Goal: Task Accomplishment & Management: Use online tool/utility

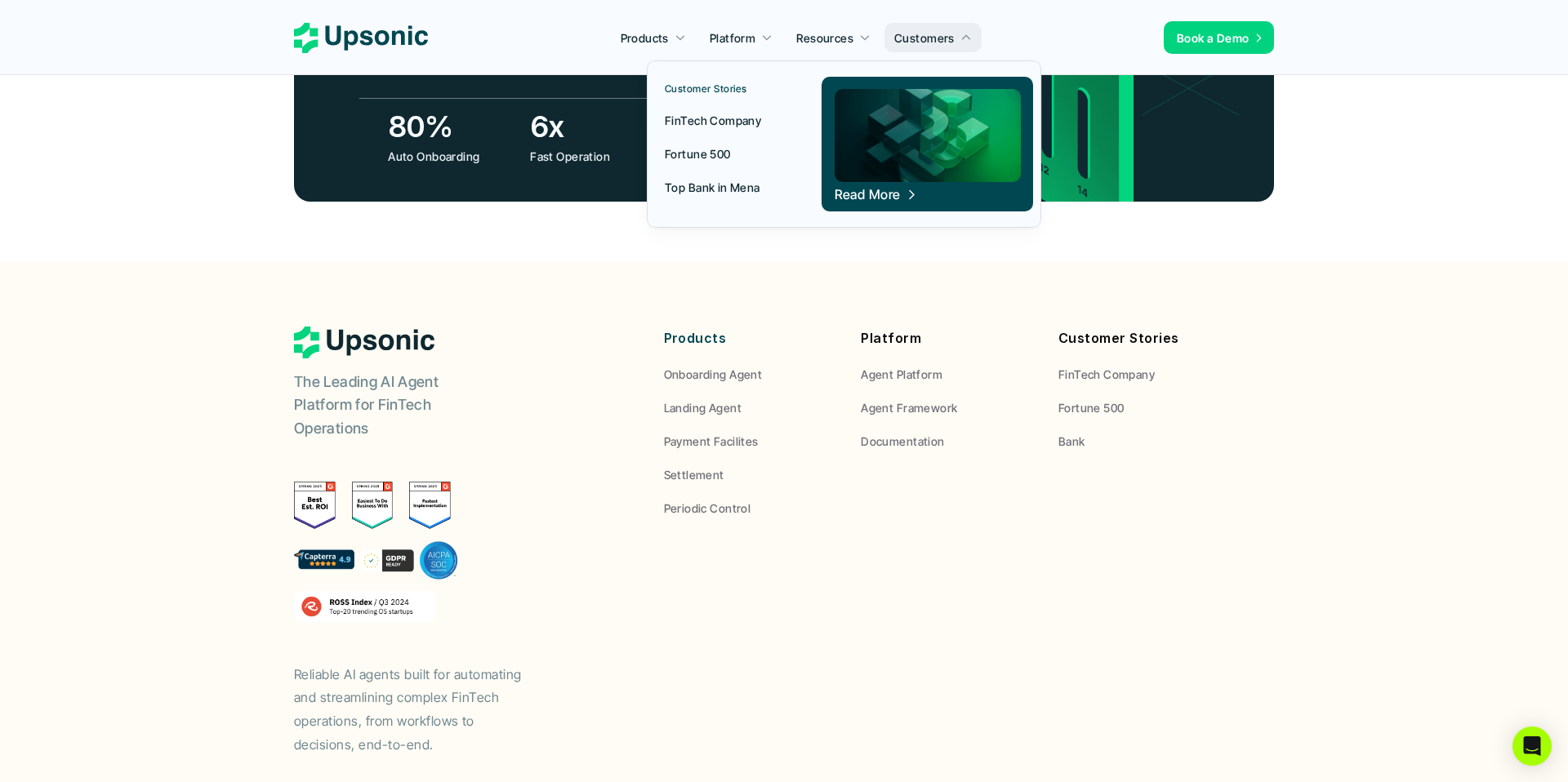
scroll to position [6027, 0]
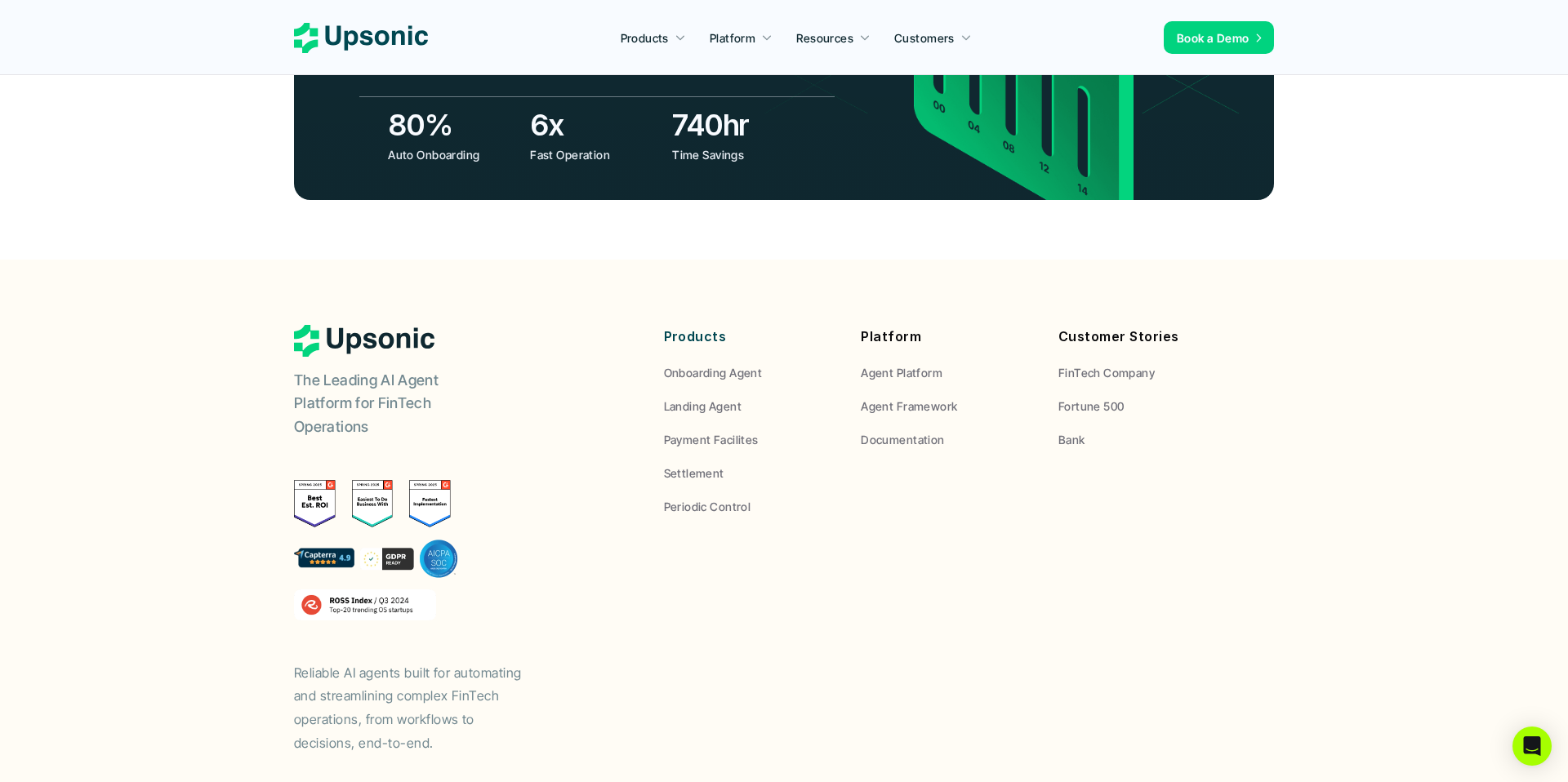
click at [191, 260] on footer "The Leading AI Agent Platform for FinTech Operations Reliable AI agents built f…" at bounding box center [784, 568] width 1568 height 616
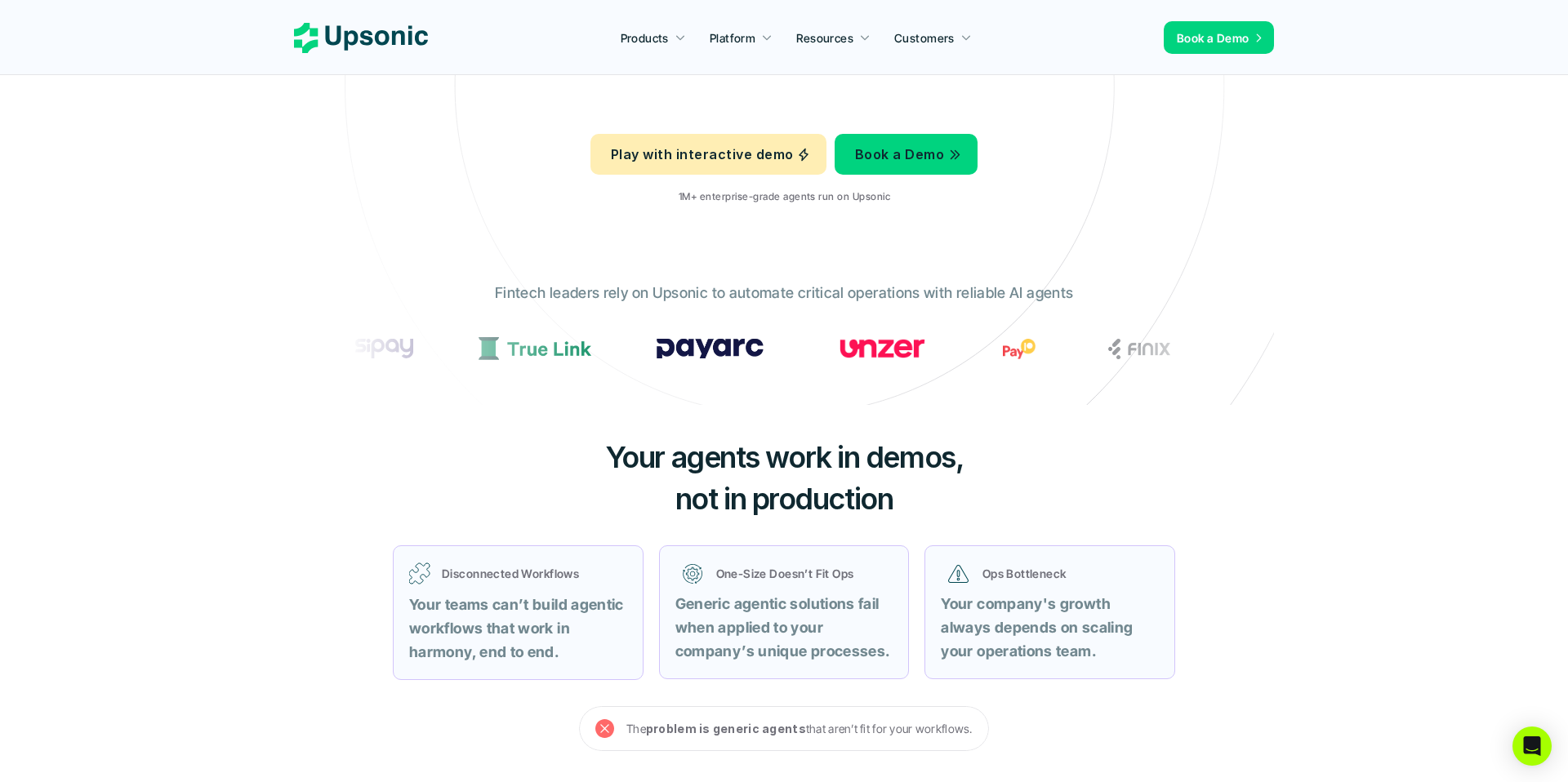
scroll to position [0, 0]
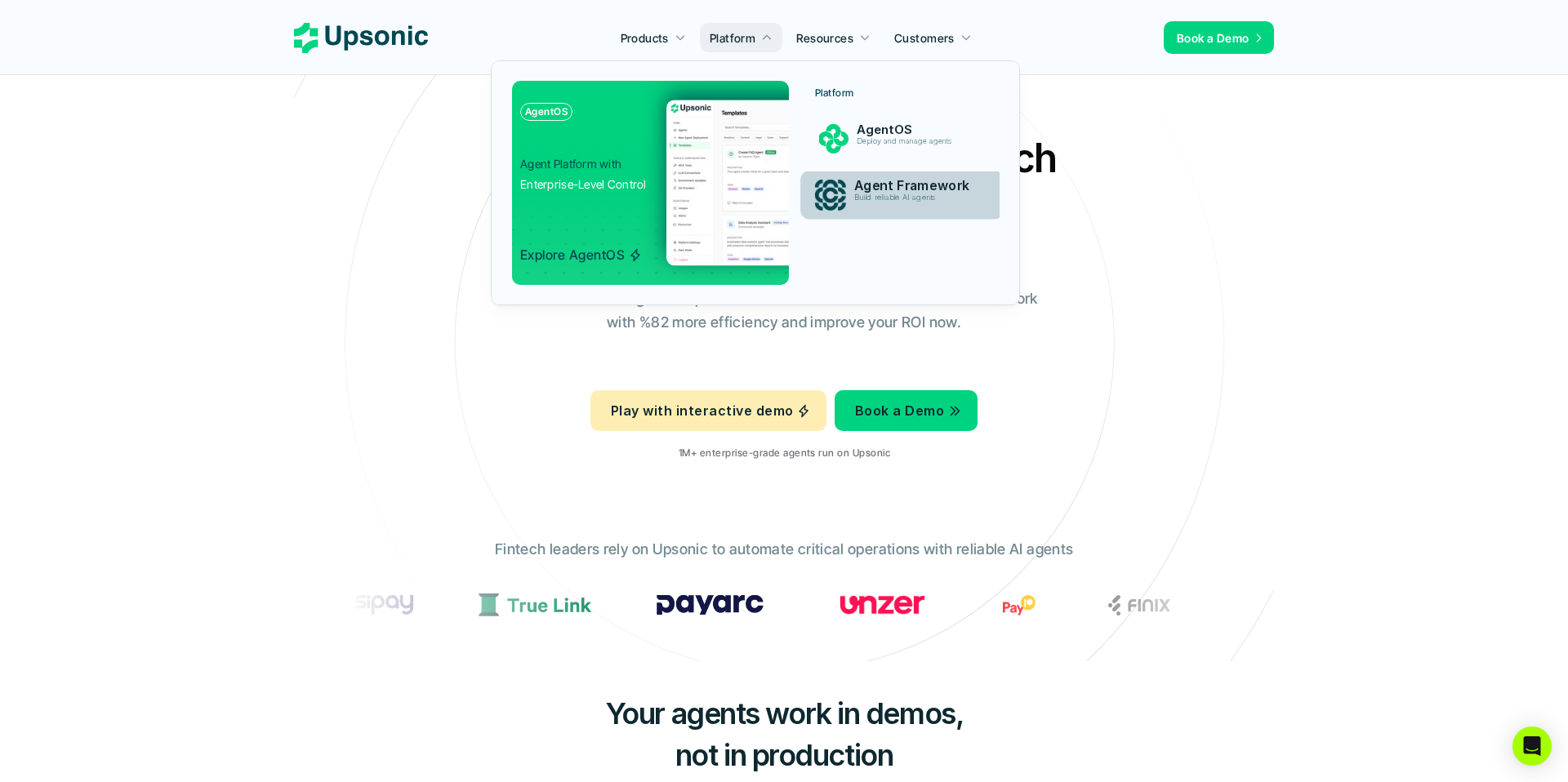
click at [869, 186] on p "Agent Framework" at bounding box center [917, 185] width 126 height 15
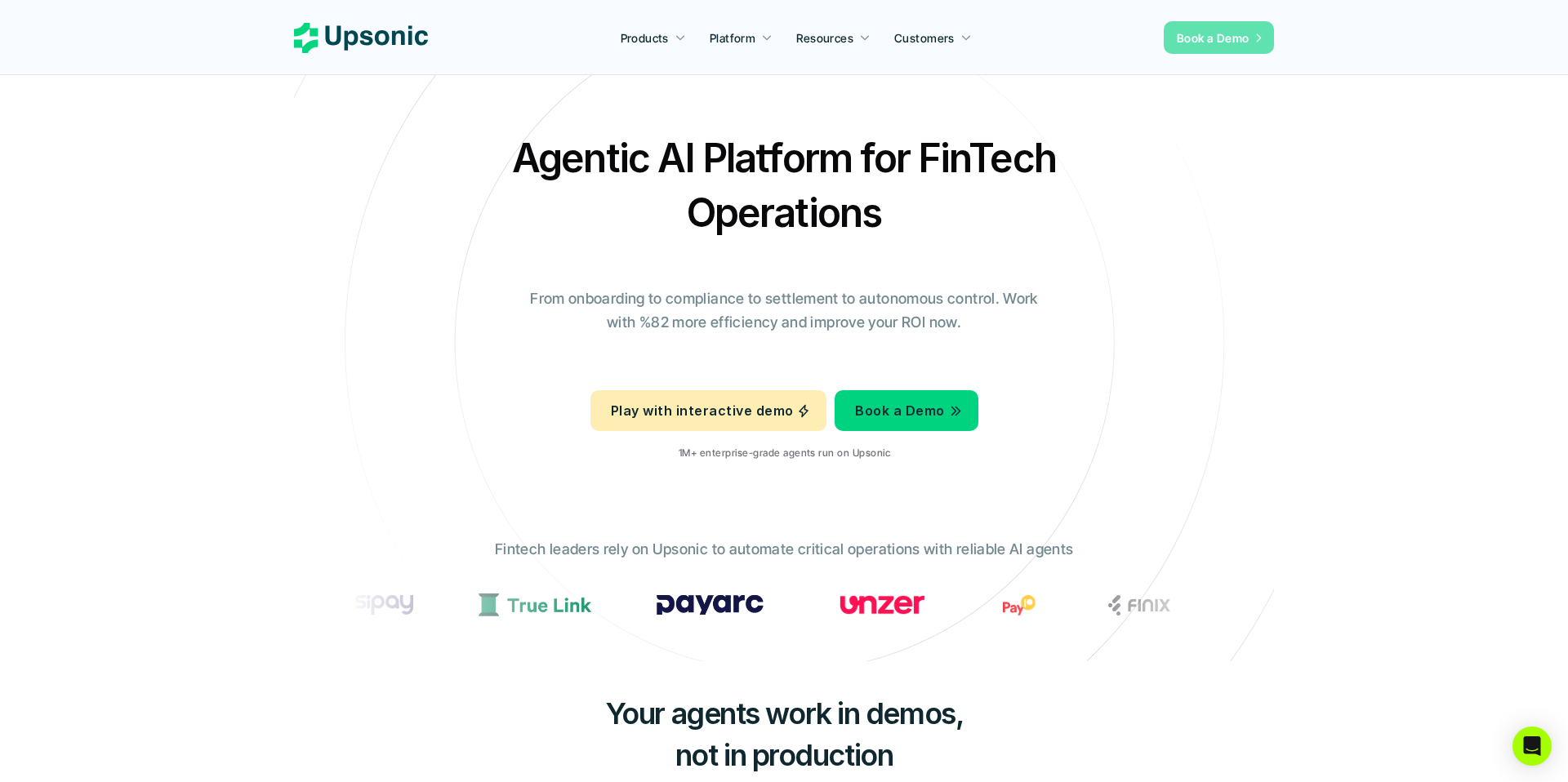
click at [1221, 29] on p "Book a Demo" at bounding box center [1213, 38] width 73 height 17
click at [769, 413] on p "Play with interactive demo" at bounding box center [701, 411] width 182 height 24
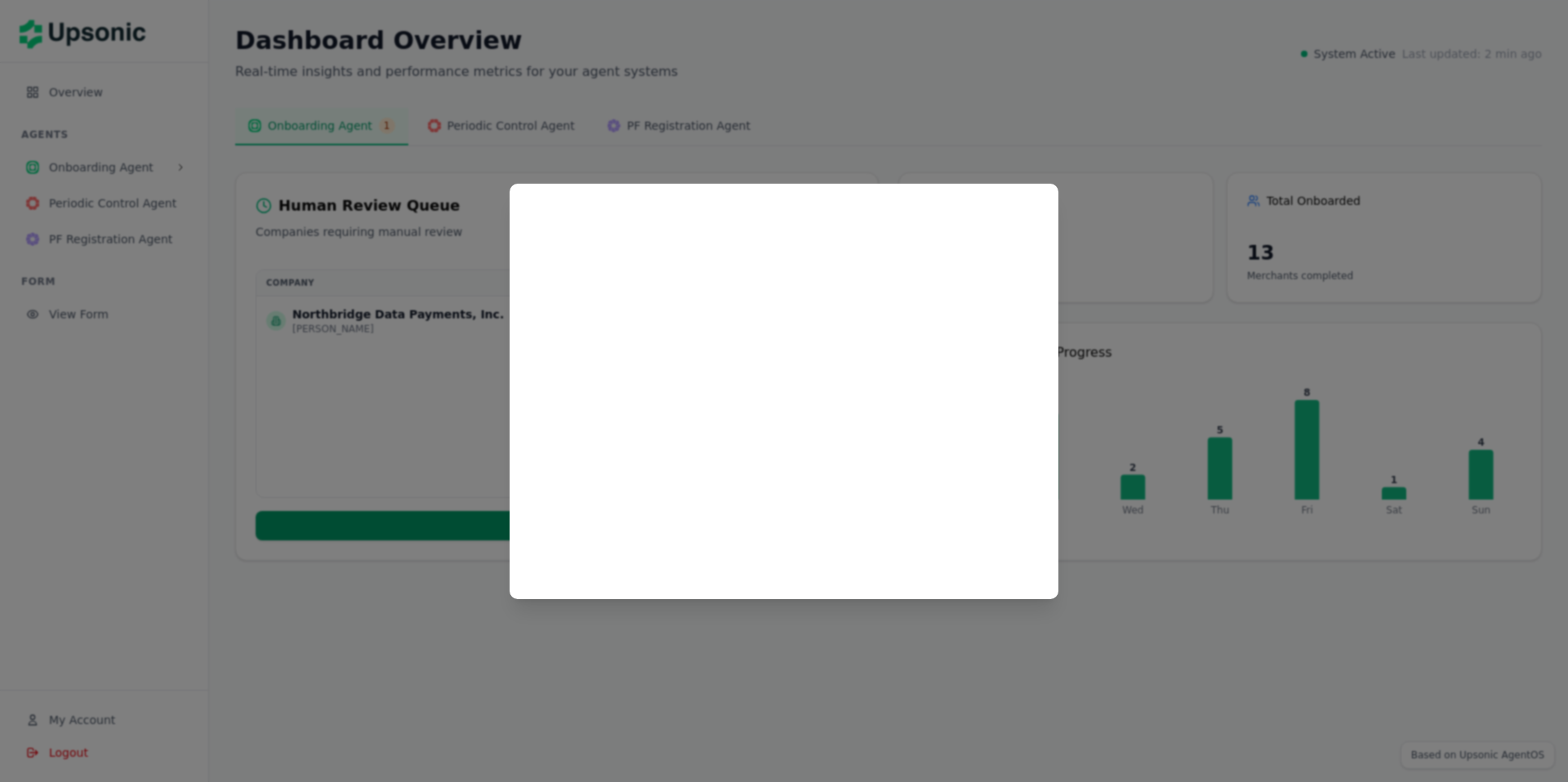
click at [1015, 171] on div at bounding box center [784, 391] width 1568 height 782
click at [858, 99] on div at bounding box center [784, 391] width 1568 height 782
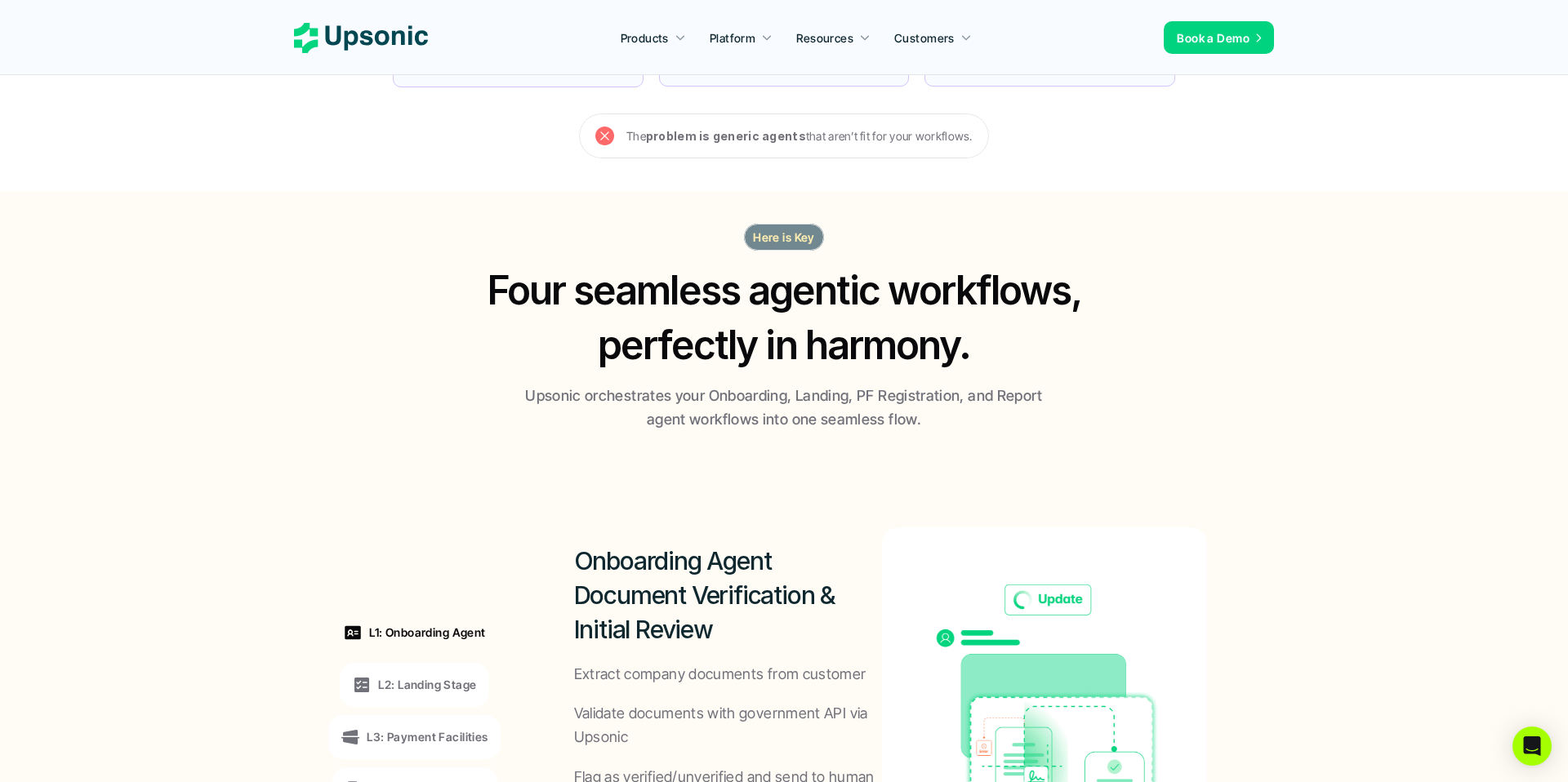
scroll to position [855, 0]
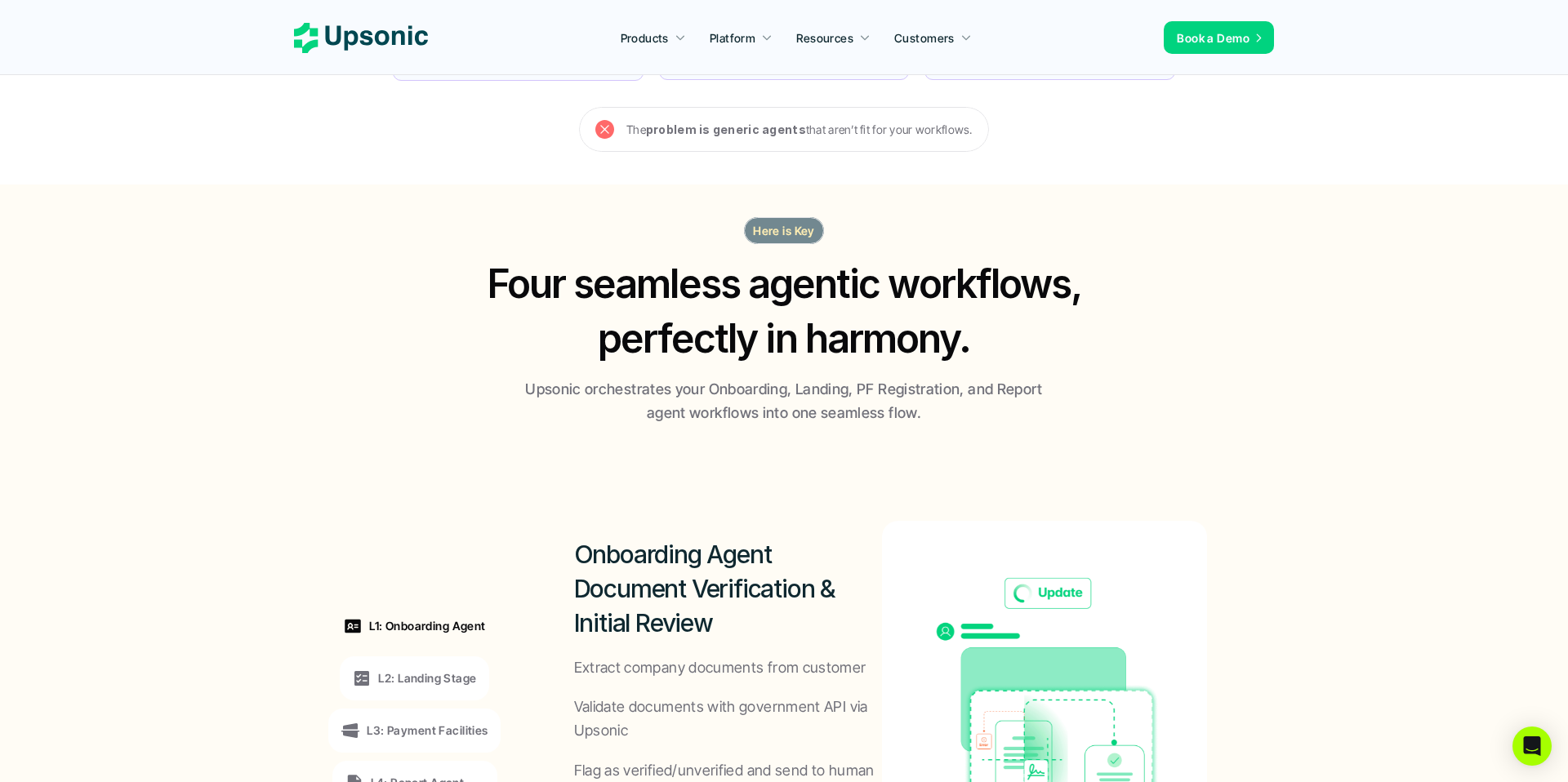
click at [593, 127] on div "The problem is generic agents that aren’t fit for your workflows." at bounding box center [784, 129] width 410 height 45
click at [600, 127] on use at bounding box center [605, 130] width 19 height 19
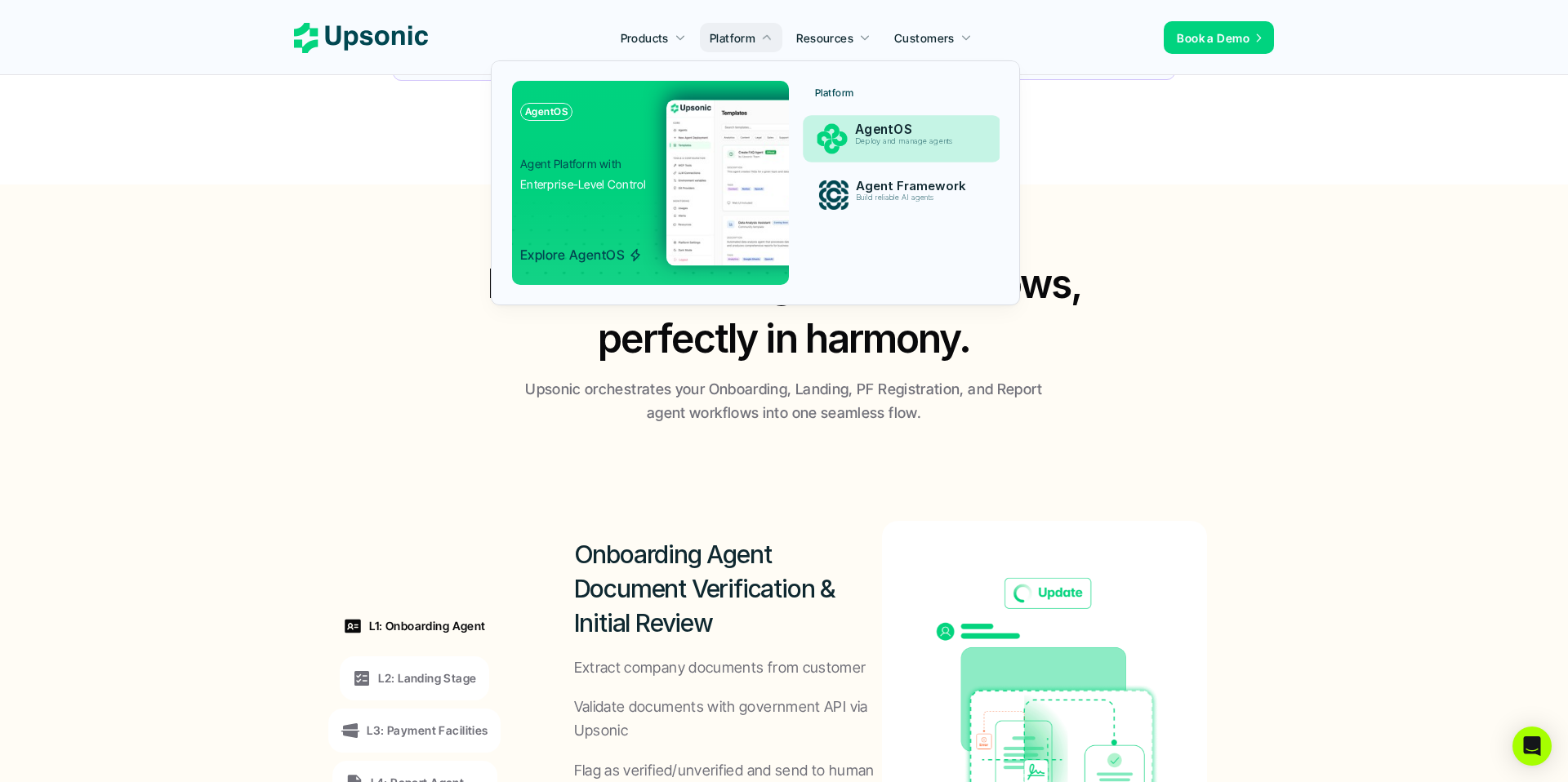
click at [870, 137] on p "Deploy and manage agents" at bounding box center [916, 142] width 121 height 9
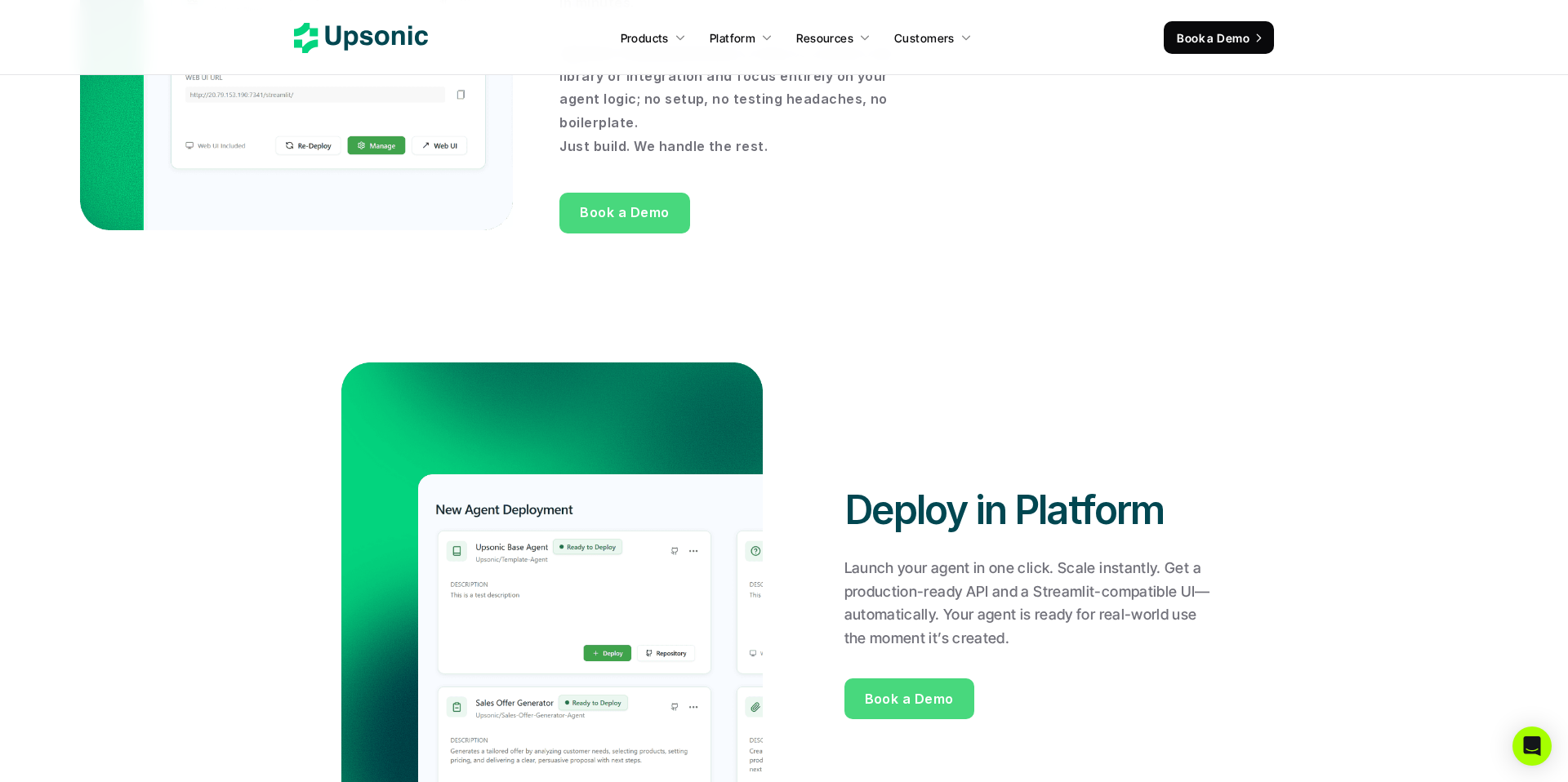
scroll to position [1743, 0]
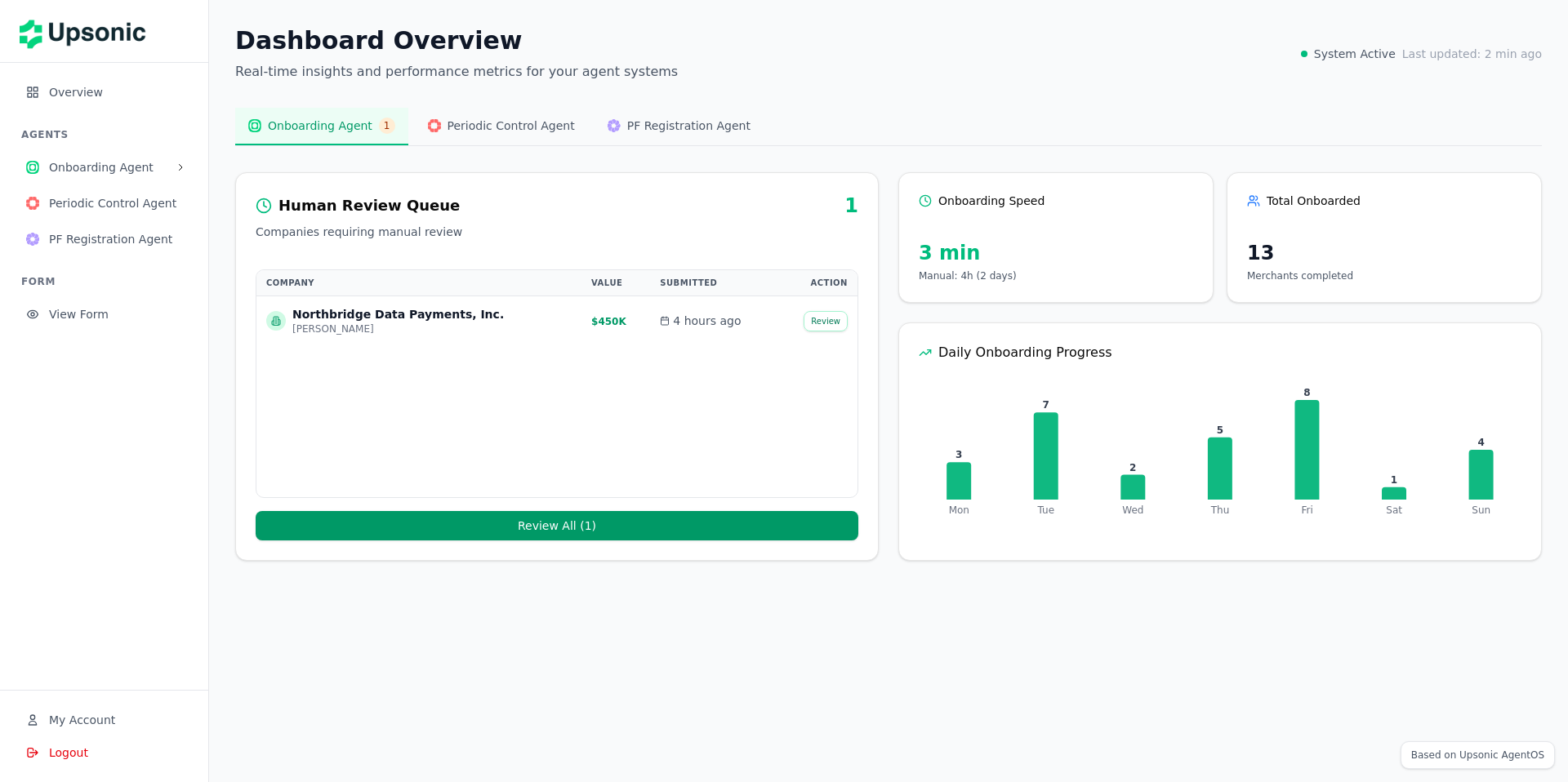
click at [115, 178] on button "Onboarding Agent" at bounding box center [103, 167] width 182 height 32
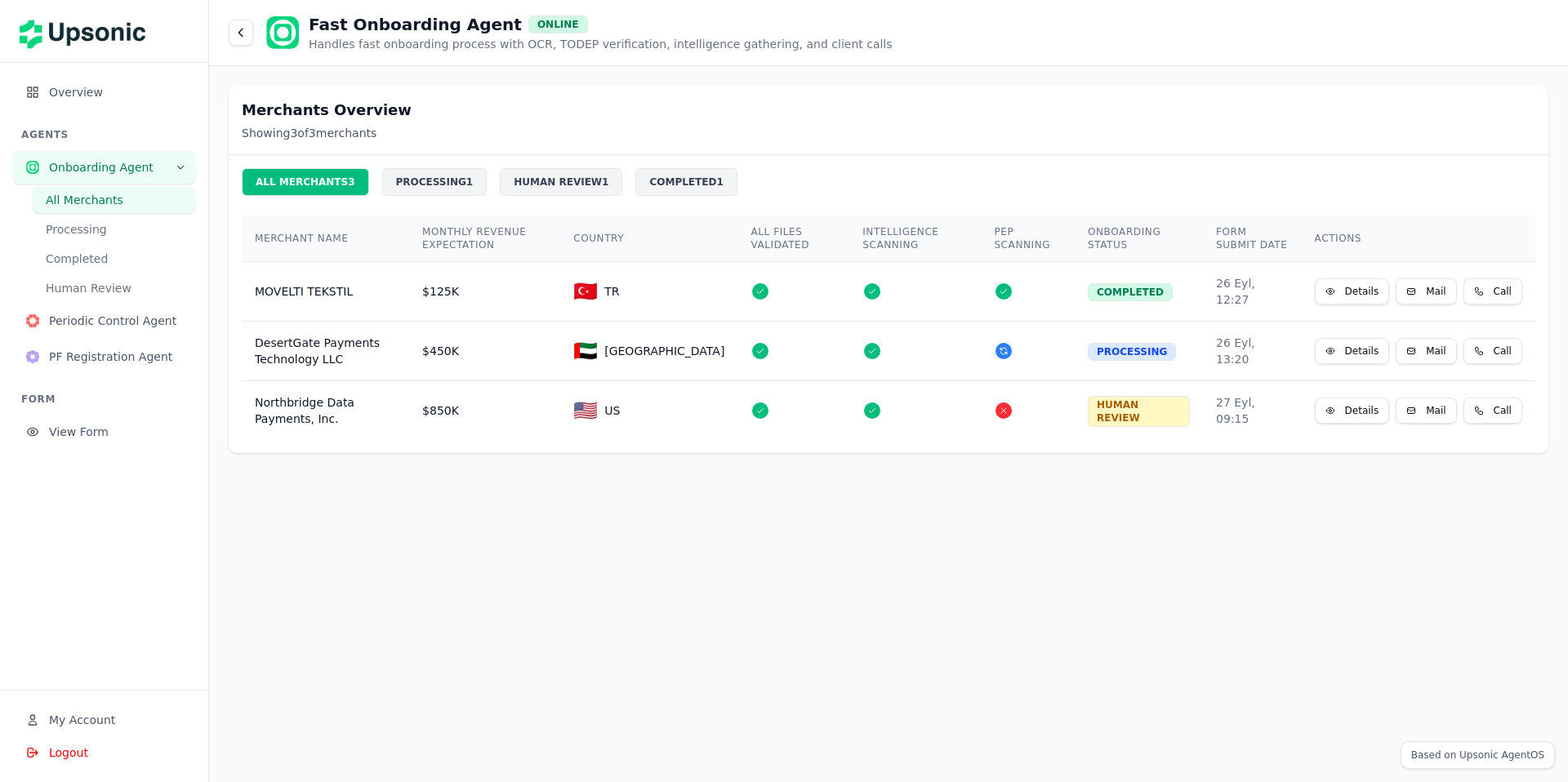
click at [427, 188] on div "PROCESSING 1" at bounding box center [435, 182] width 105 height 28
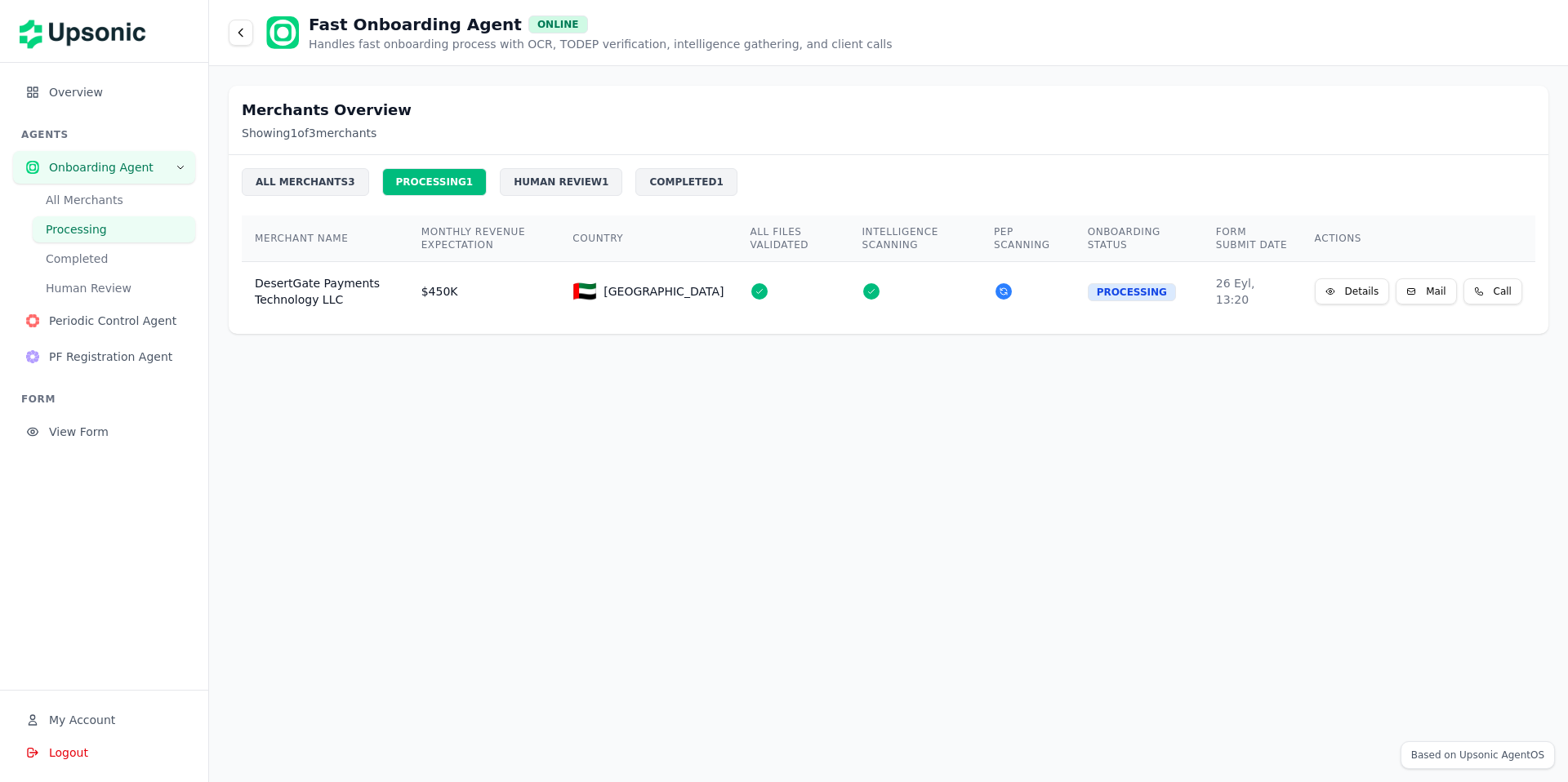
click at [538, 176] on div "HUMAN REVIEW 1" at bounding box center [560, 182] width 122 height 28
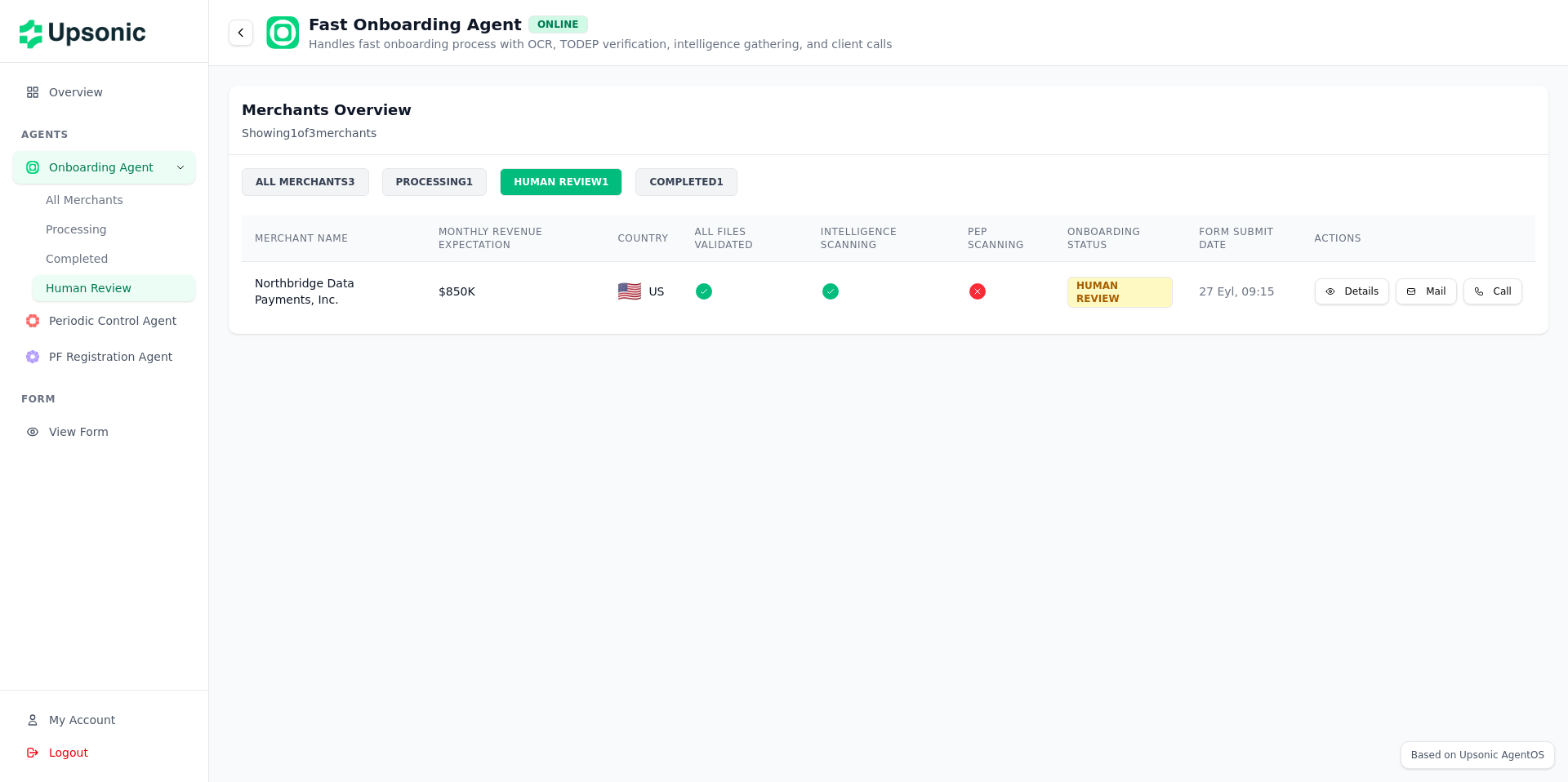
click at [664, 183] on div "COMPLETED 1" at bounding box center [686, 182] width 102 height 28
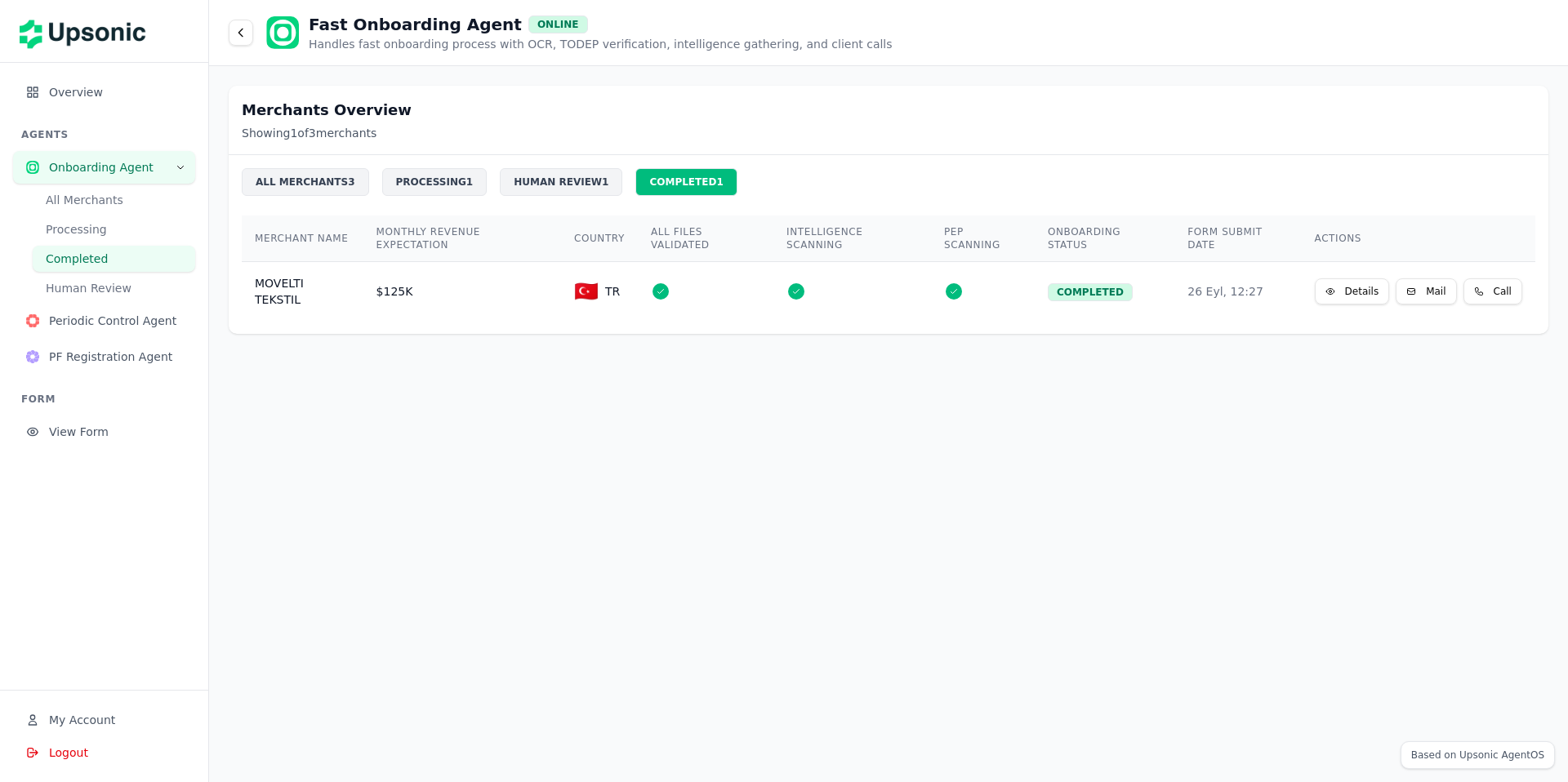
click at [533, 176] on div "HUMAN REVIEW 1" at bounding box center [560, 182] width 122 height 28
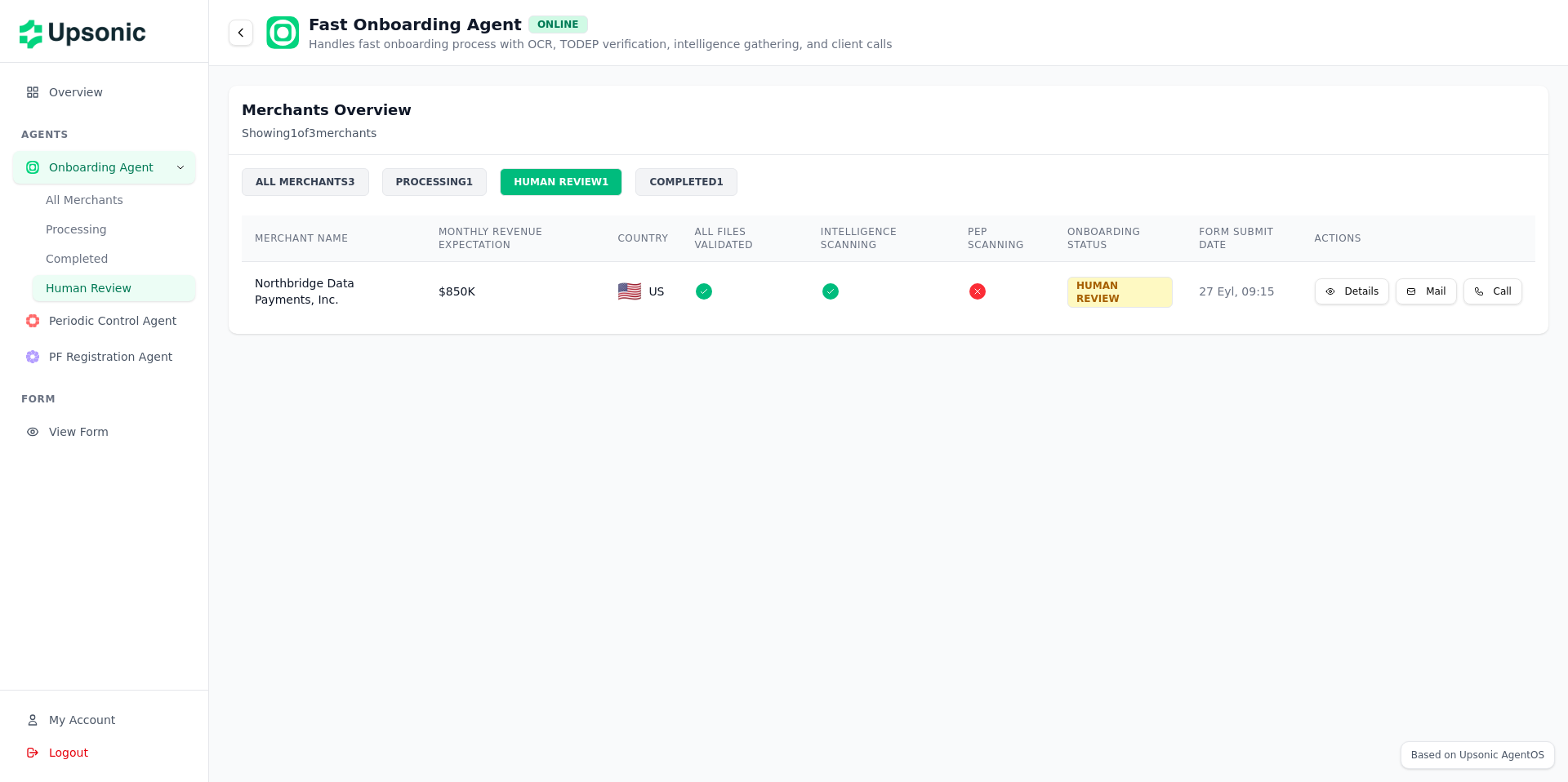
click at [428, 179] on div "PROCESSING 1" at bounding box center [435, 182] width 105 height 28
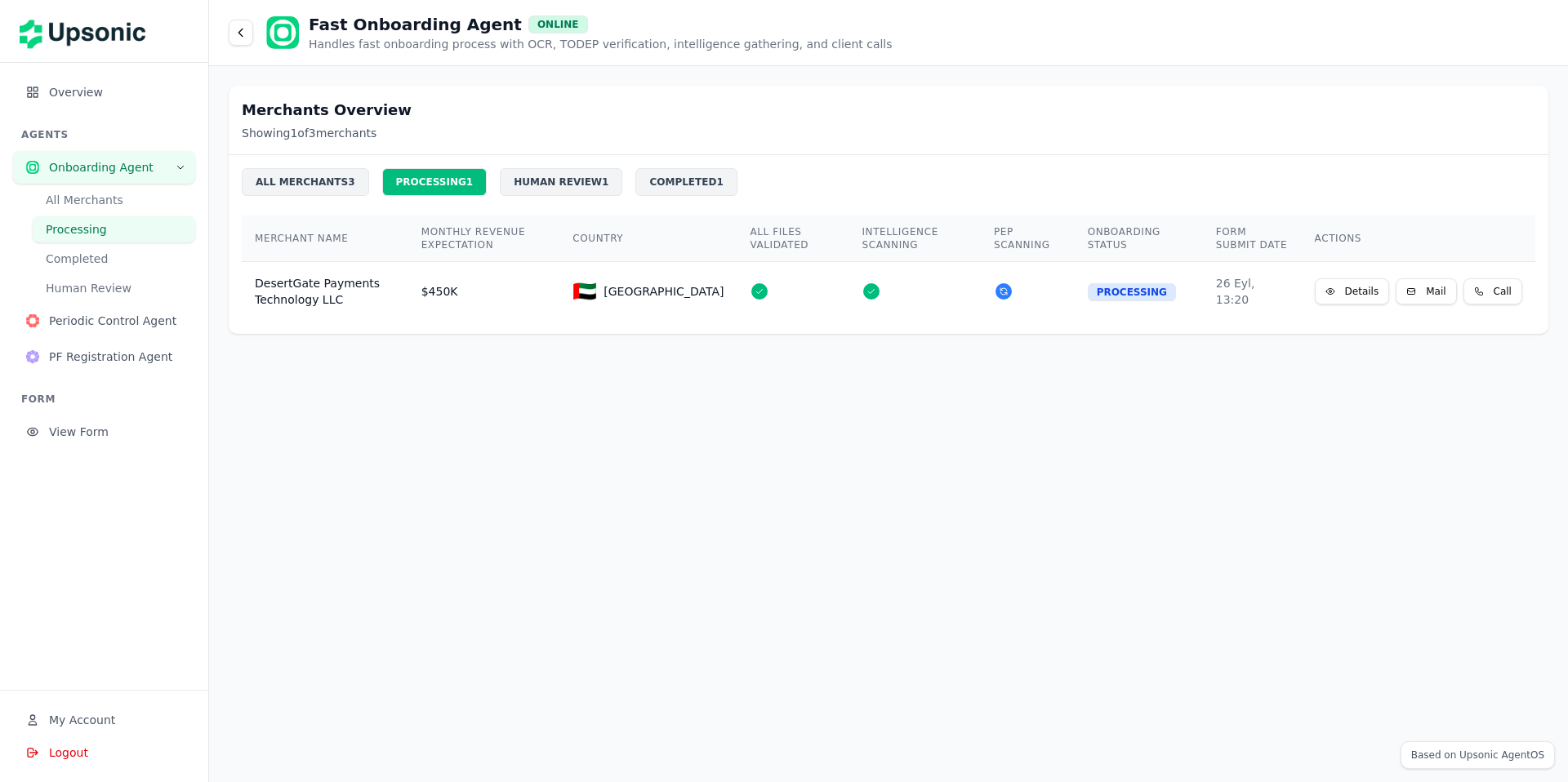
click at [350, 178] on div "ALL MERCHANTS 3" at bounding box center [305, 182] width 127 height 28
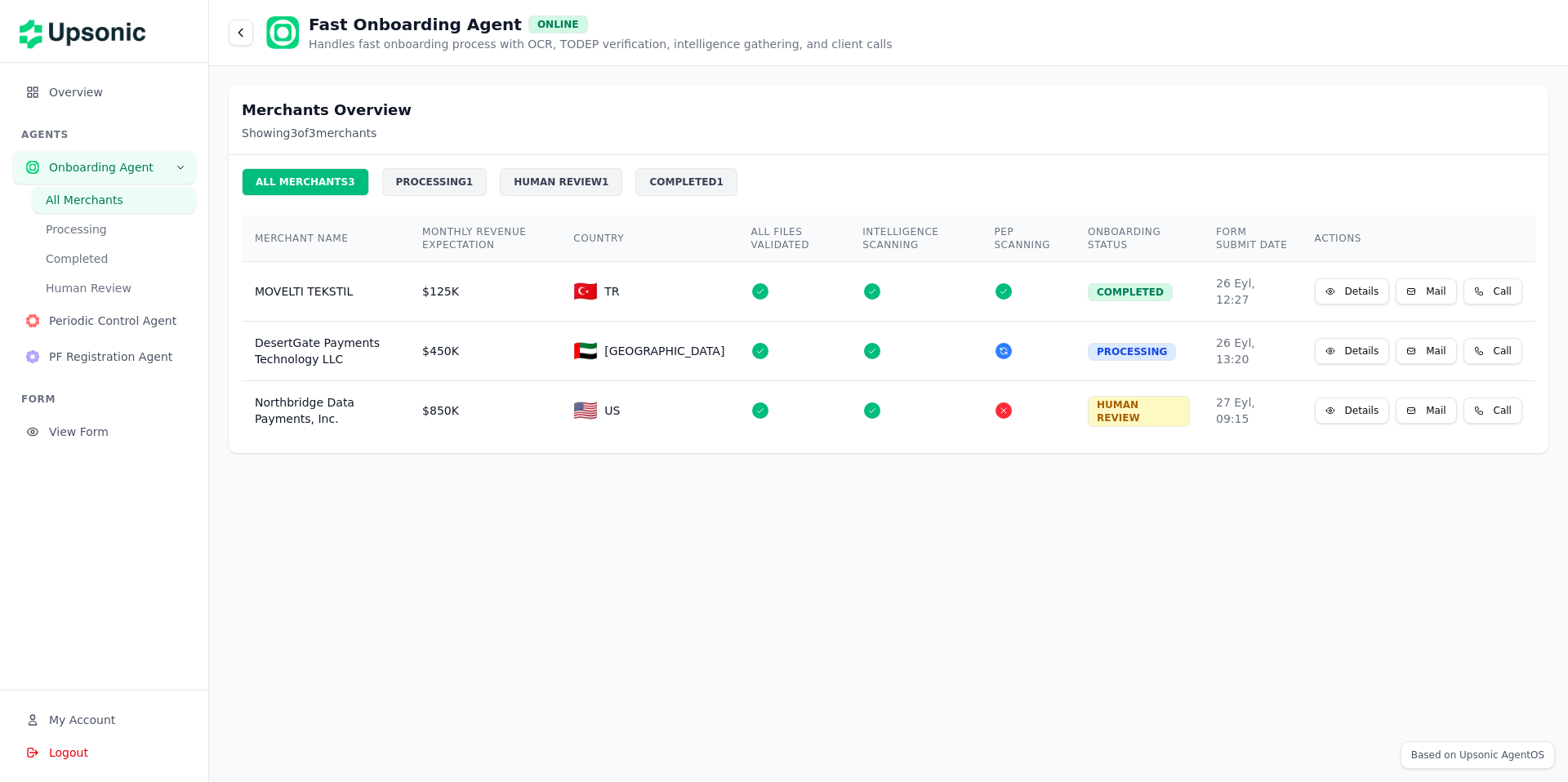
click at [571, 161] on div "ALL MERCHANTS 3 PROCESSING 1 HUMAN REVIEW 1 COMPLETED 1 MERCHANT NAME MONTHLY R…" at bounding box center [888, 304] width 1319 height 298
click at [646, 173] on div "COMPLETED 1" at bounding box center [686, 182] width 102 height 28
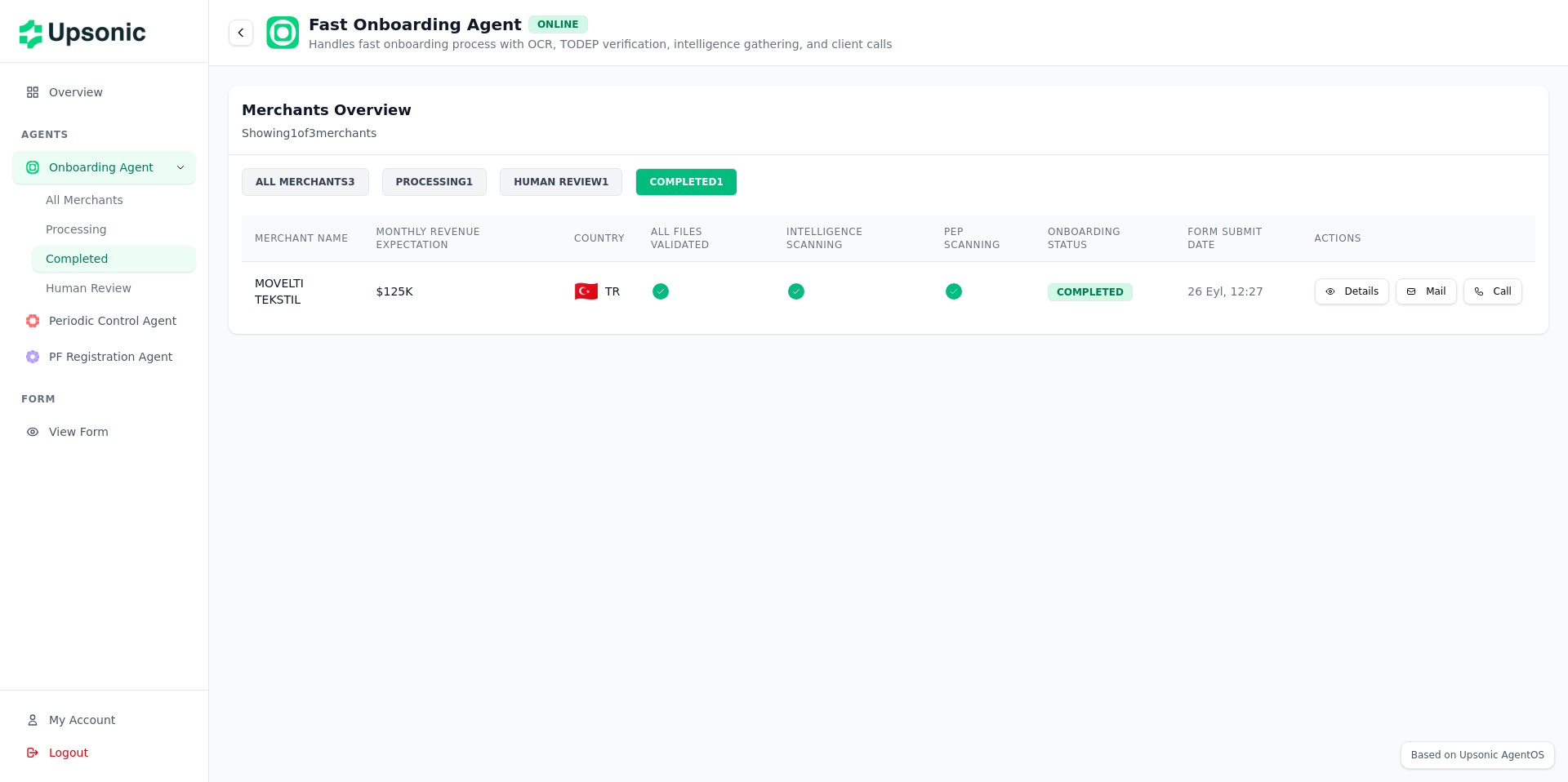
click at [594, 173] on div "HUMAN REVIEW 1" at bounding box center [560, 182] width 122 height 28
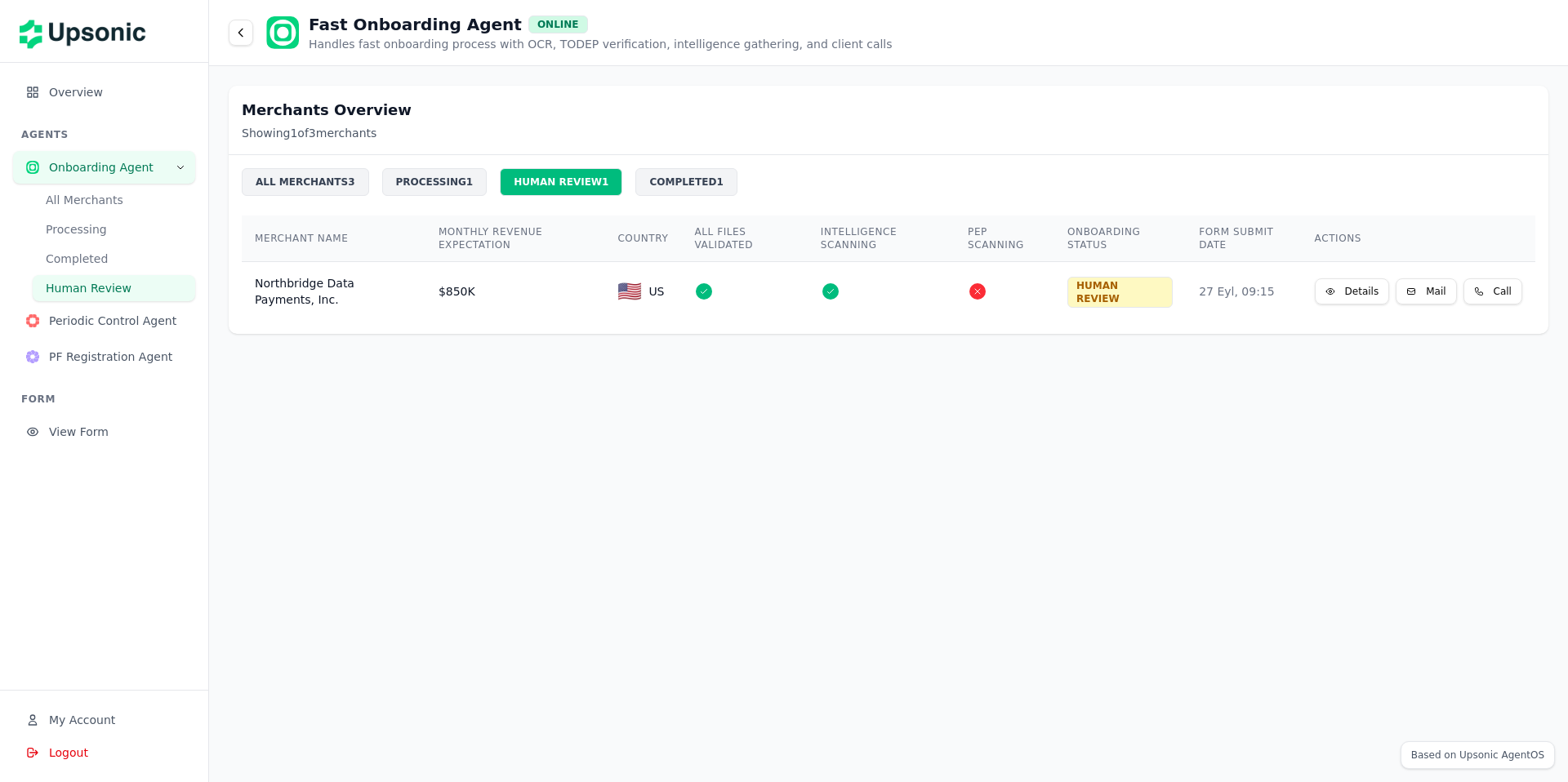
click at [517, 177] on div "HUMAN REVIEW 1" at bounding box center [560, 182] width 122 height 28
click at [593, 182] on div "HUMAN REVIEW 1" at bounding box center [560, 182] width 122 height 28
click at [688, 182] on div "COMPLETED 1" at bounding box center [686, 182] width 102 height 28
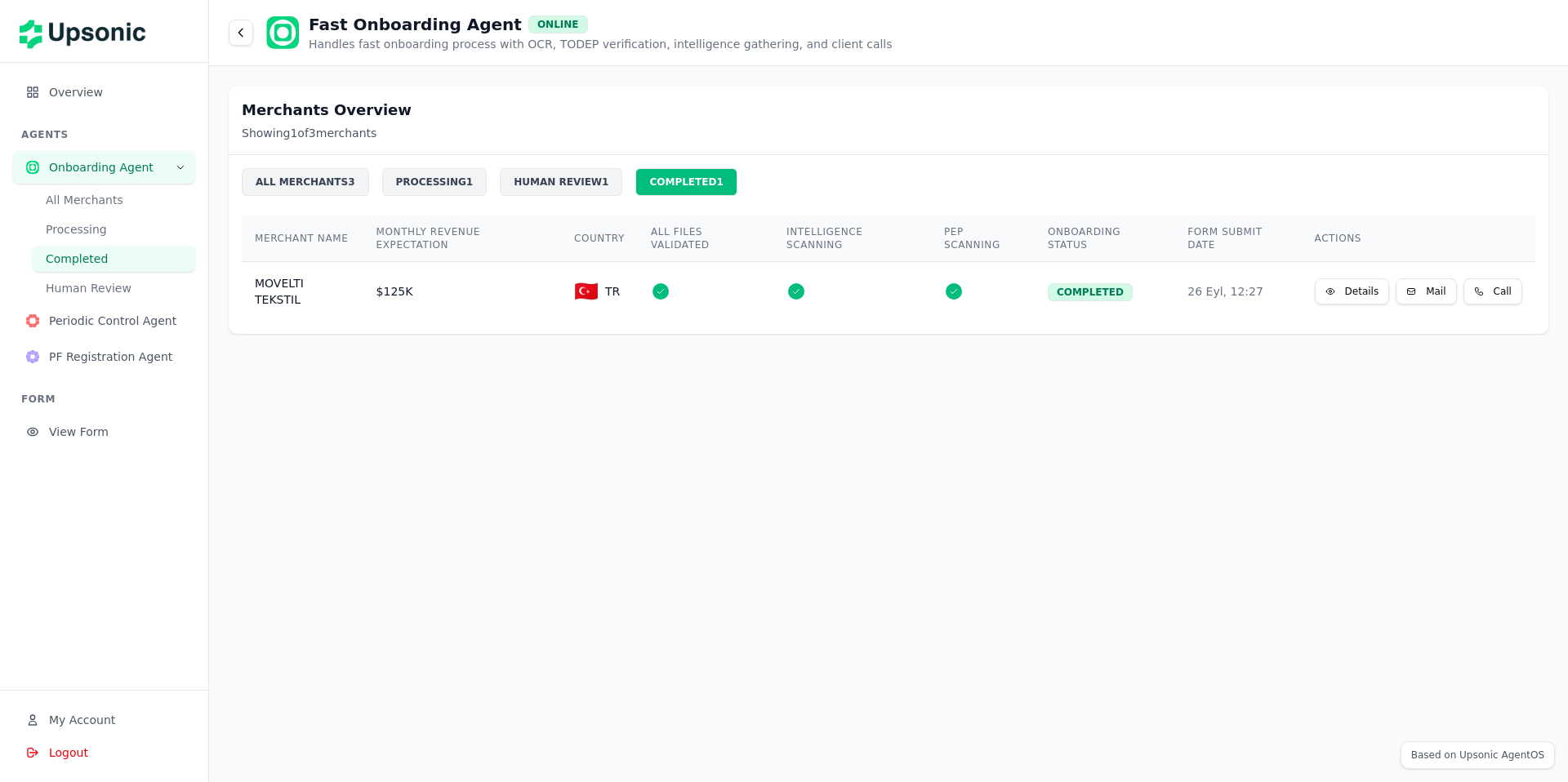
click at [573, 182] on div "HUMAN REVIEW 1" at bounding box center [560, 182] width 122 height 28
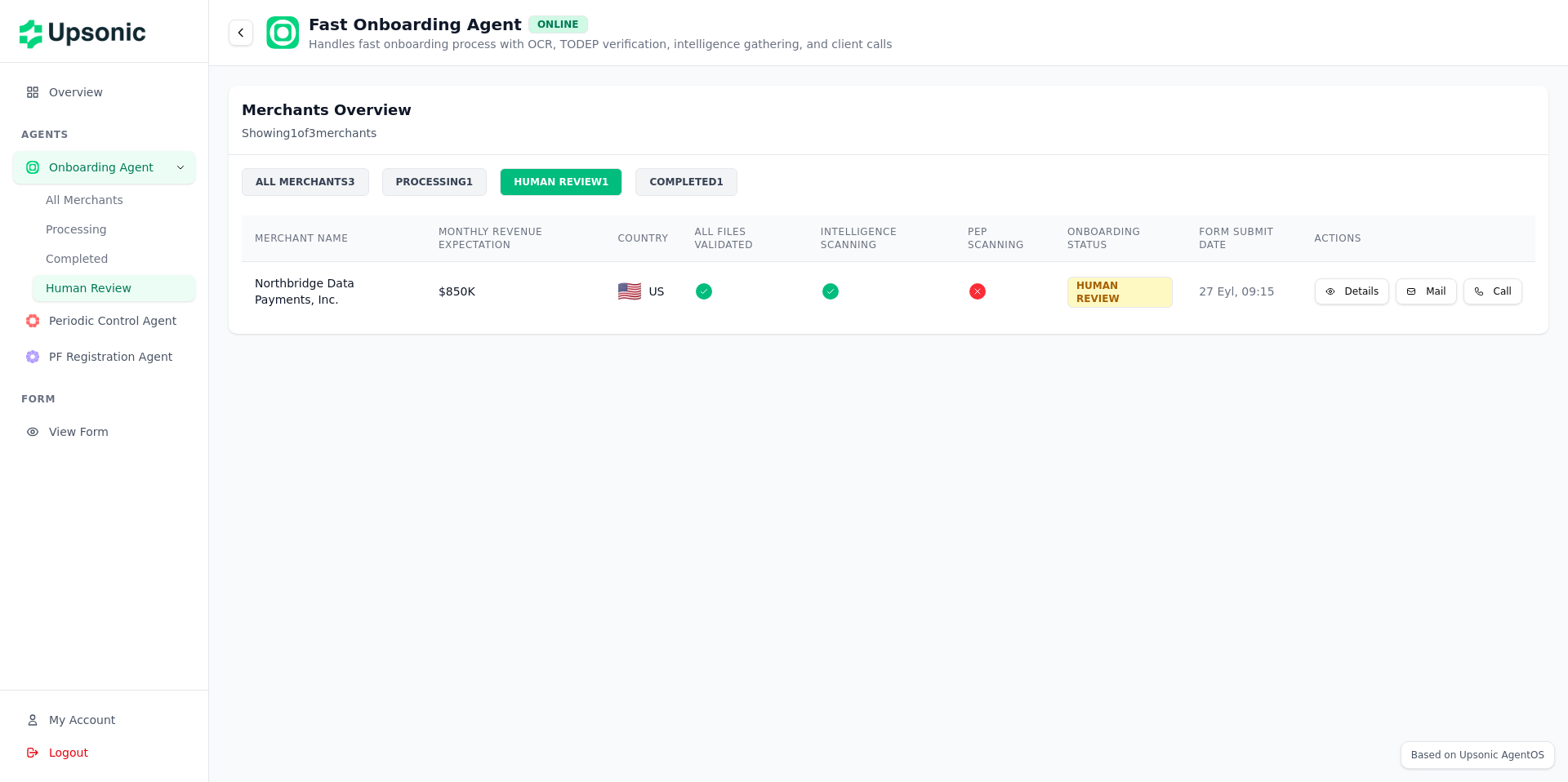
click at [441, 186] on div "PROCESSING 1" at bounding box center [435, 182] width 105 height 28
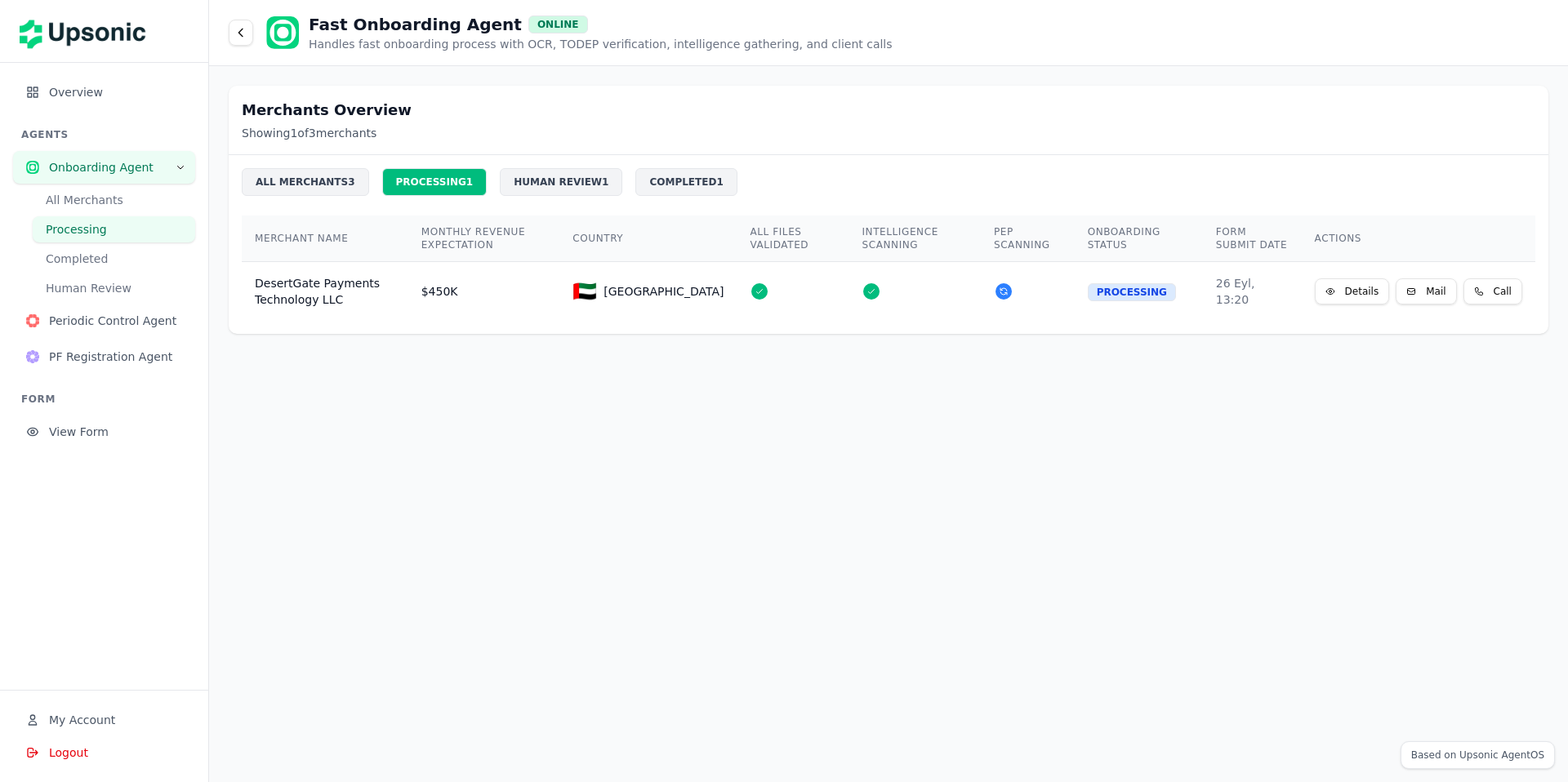
click at [547, 190] on div "HUMAN REVIEW 1" at bounding box center [560, 182] width 122 height 28
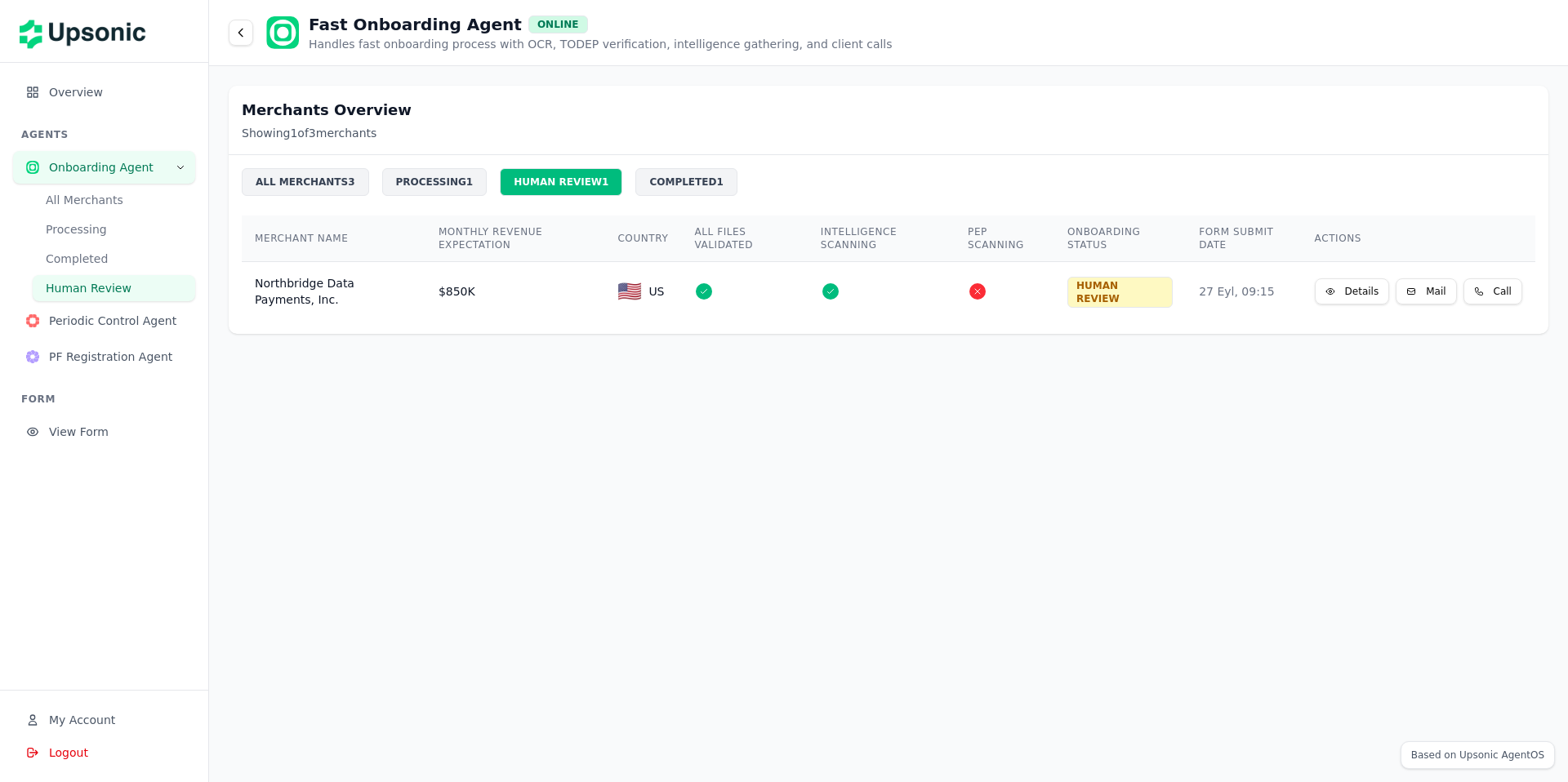
click at [635, 179] on div "COMPLETED 1" at bounding box center [686, 182] width 102 height 28
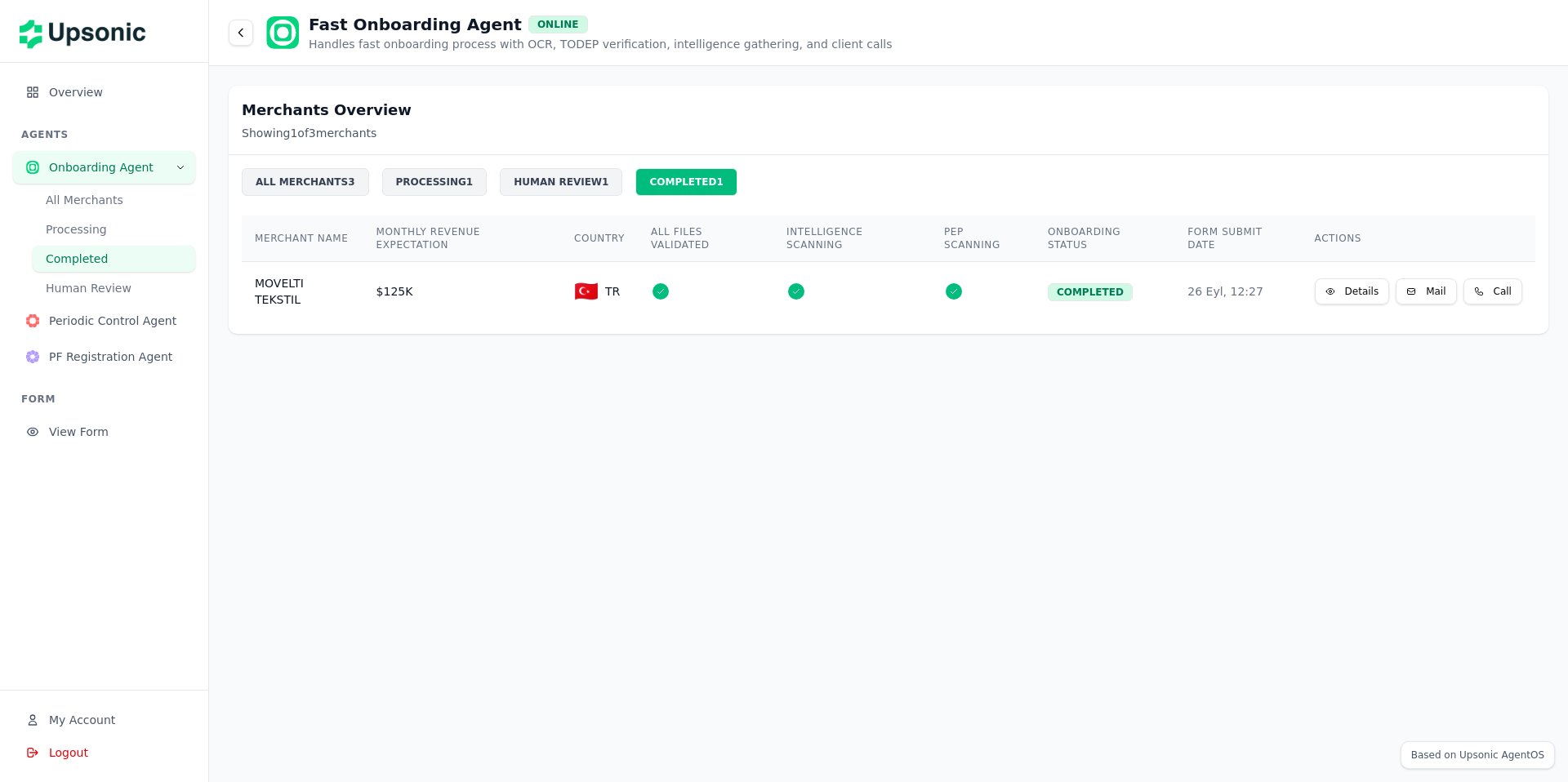
click at [1347, 294] on button "Details" at bounding box center [1353, 291] width 75 height 26
click at [1365, 294] on button "Details" at bounding box center [1353, 291] width 75 height 26
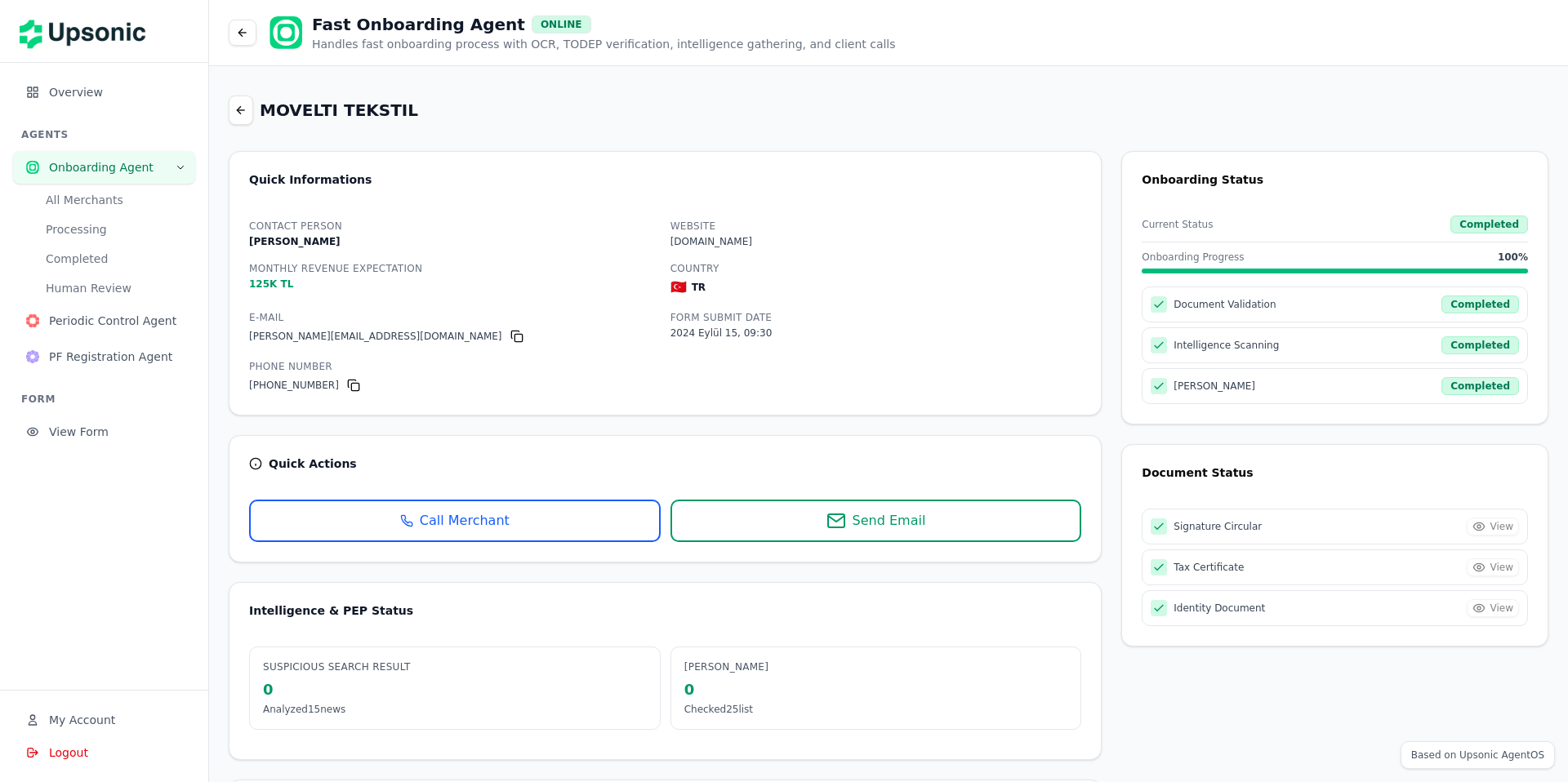
click at [1488, 522] on div "Signature Circular View" at bounding box center [1335, 527] width 386 height 36
click at [1506, 522] on div "Signature Circular View" at bounding box center [1335, 527] width 386 height 36
click at [1495, 523] on div "Signature Circular View" at bounding box center [1335, 527] width 386 height 36
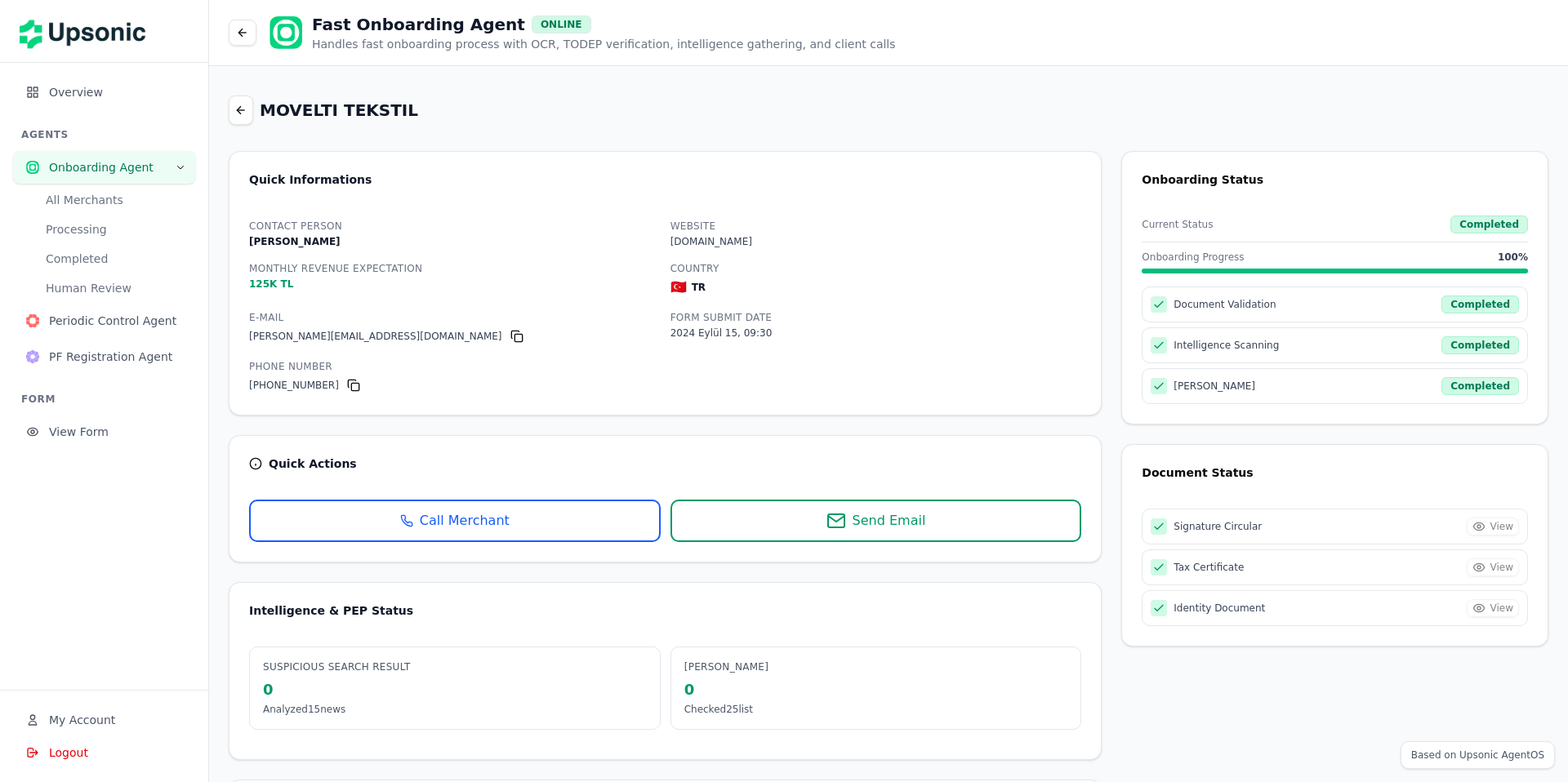
click at [1483, 527] on div "Signature Circular View" at bounding box center [1335, 527] width 386 height 36
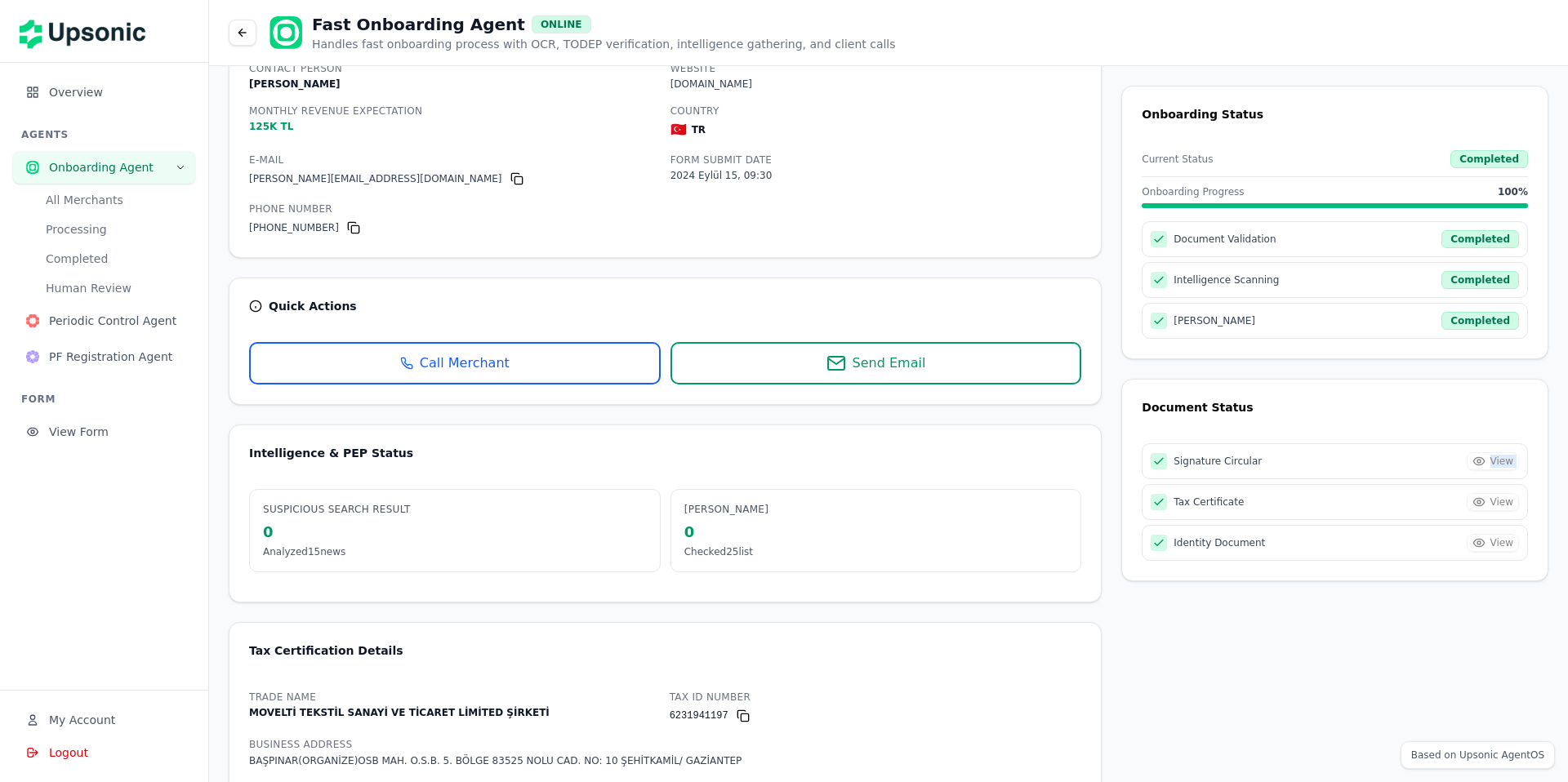
scroll to position [244, 0]
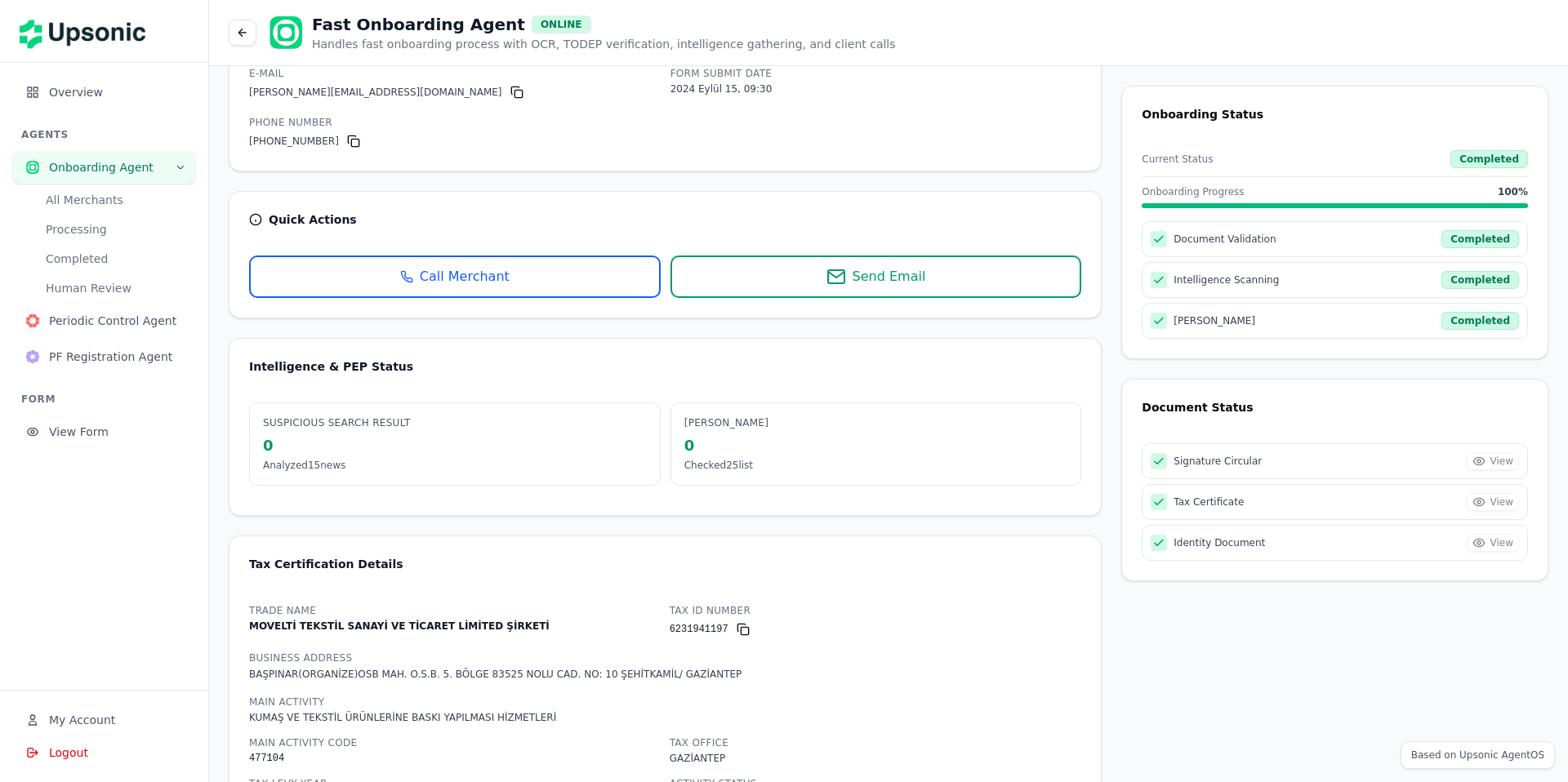
click at [1481, 494] on div "Tax Certificate View" at bounding box center [1335, 502] width 386 height 36
click at [1481, 503] on div "Tax Certificate View" at bounding box center [1335, 502] width 386 height 36
drag, startPoint x: 1481, startPoint y: 503, endPoint x: 1268, endPoint y: 499, distance: 213.0
click at [1268, 499] on div "Tax Certificate View" at bounding box center [1335, 502] width 386 height 36
click at [1269, 499] on div "Tax Certificate View" at bounding box center [1335, 502] width 386 height 36
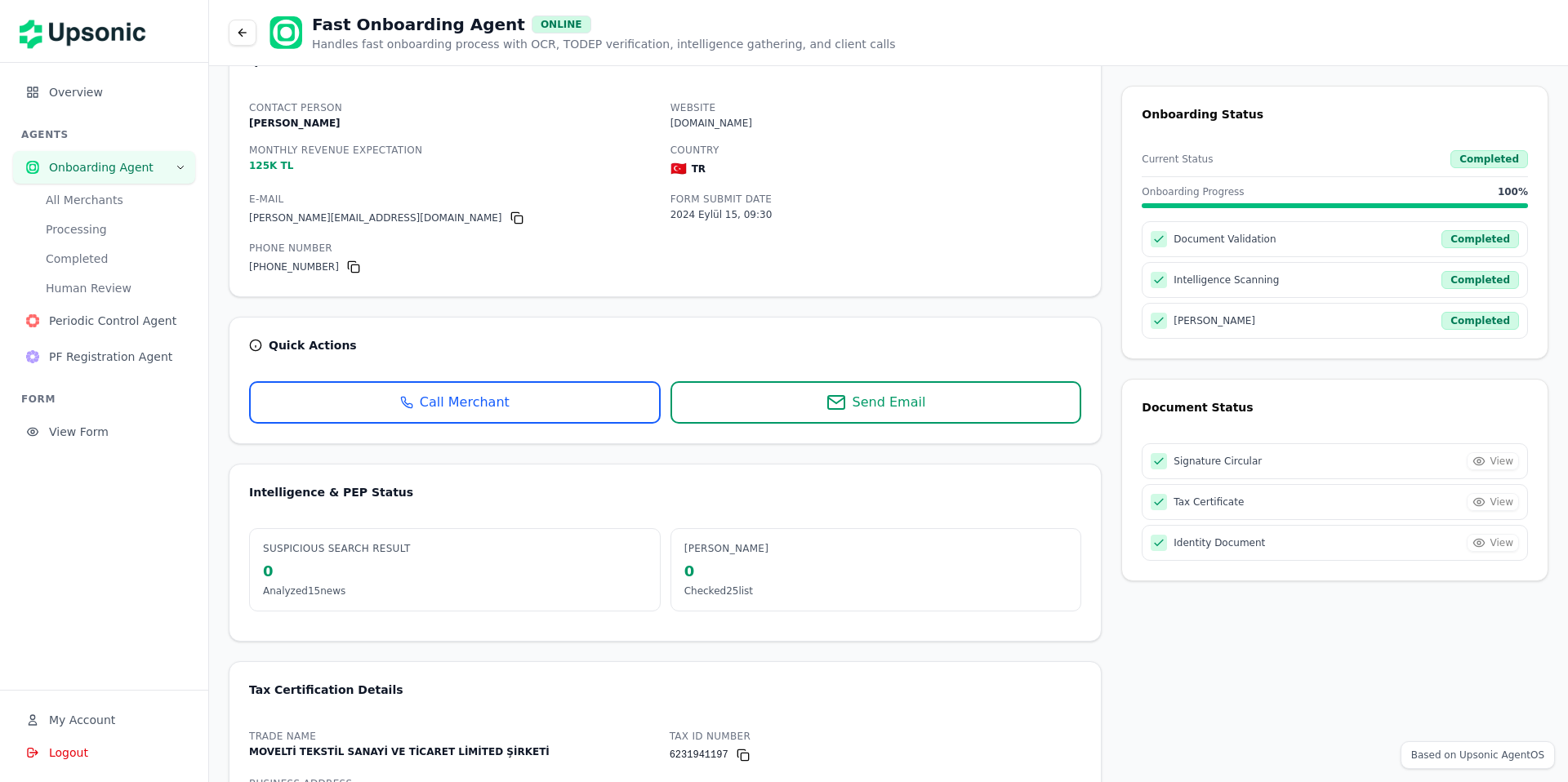
scroll to position [0, 0]
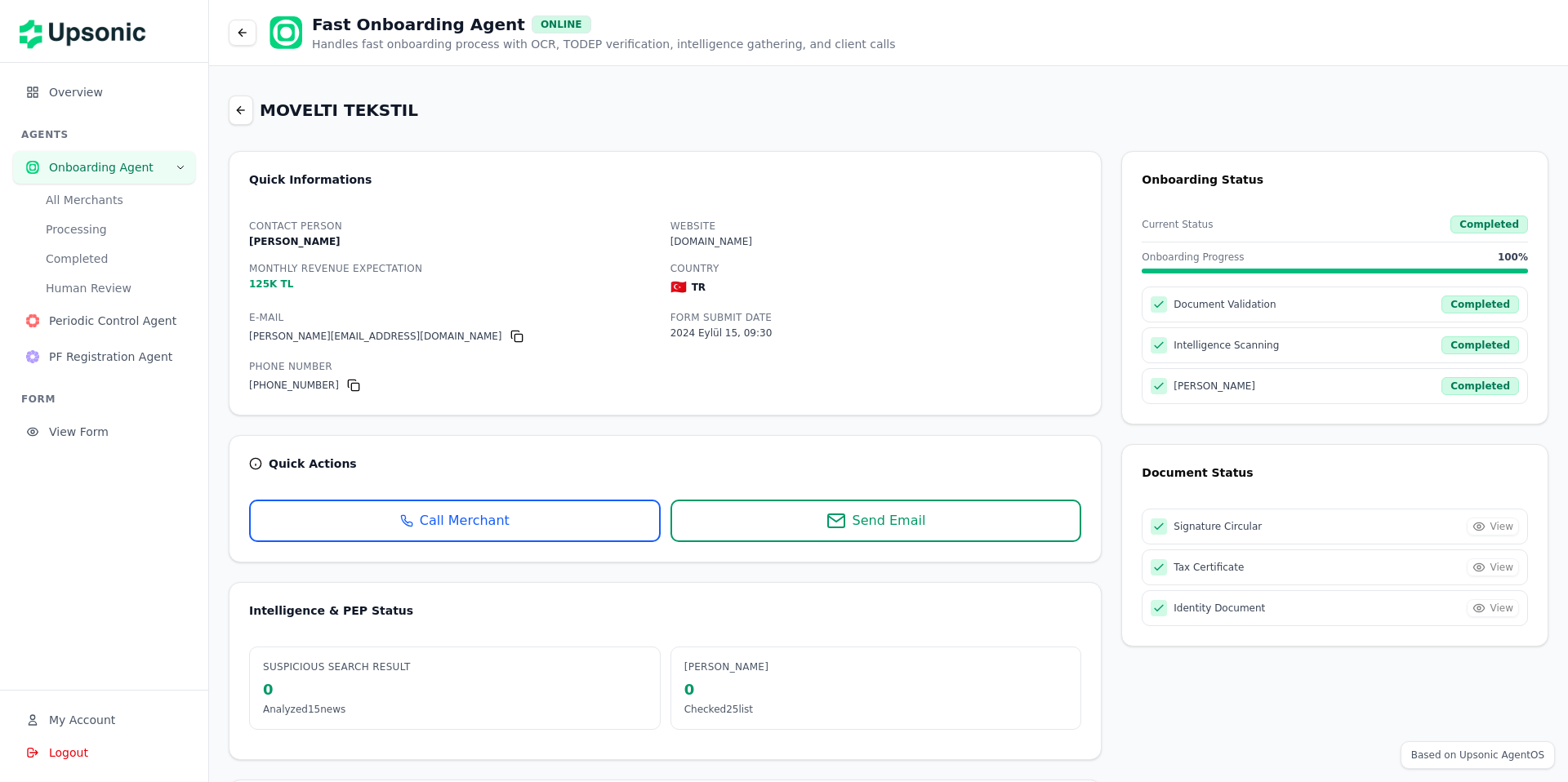
click at [99, 208] on button "All Merchants" at bounding box center [114, 200] width 162 height 26
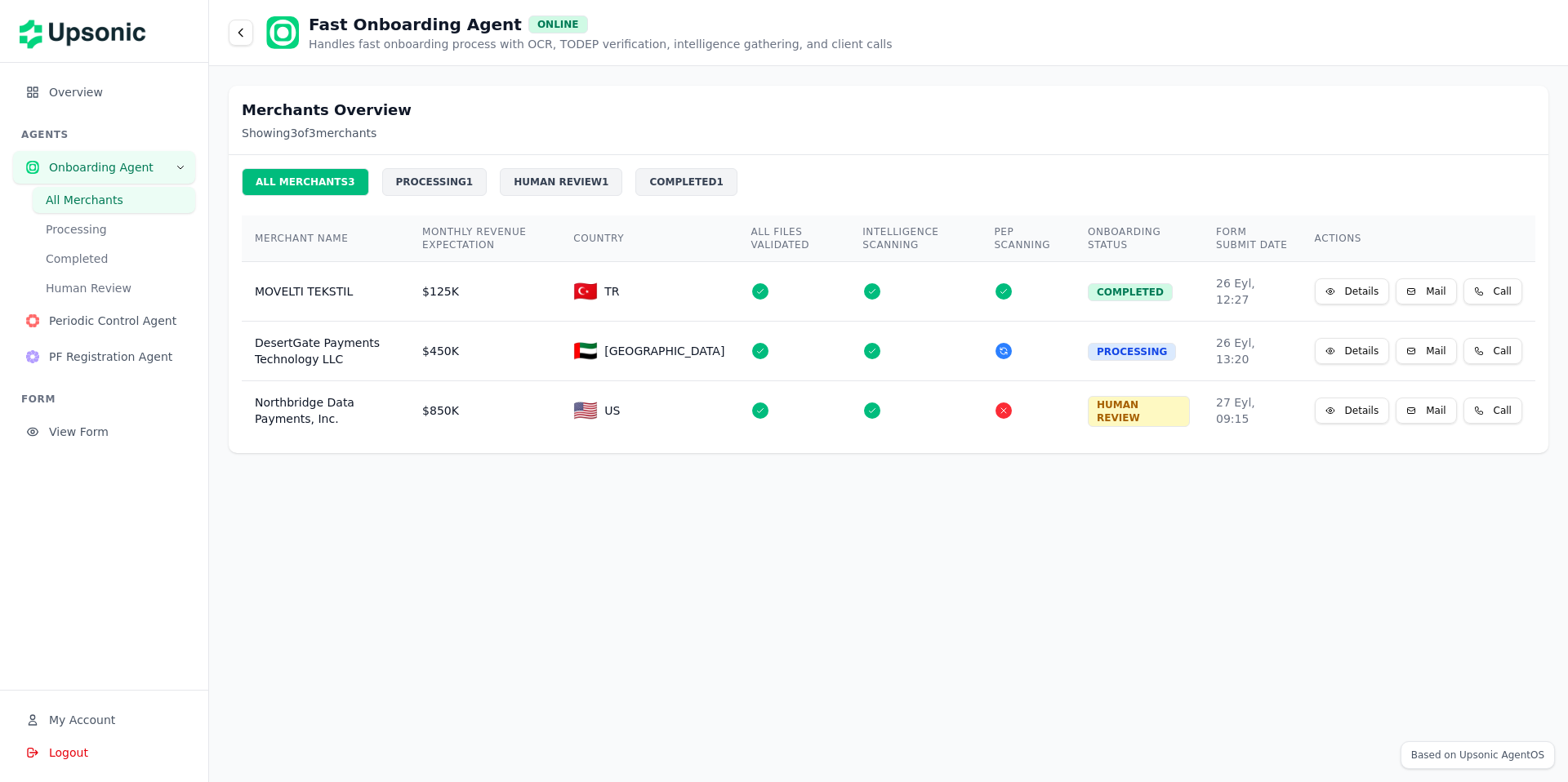
click at [99, 231] on button "Processing" at bounding box center [114, 229] width 162 height 26
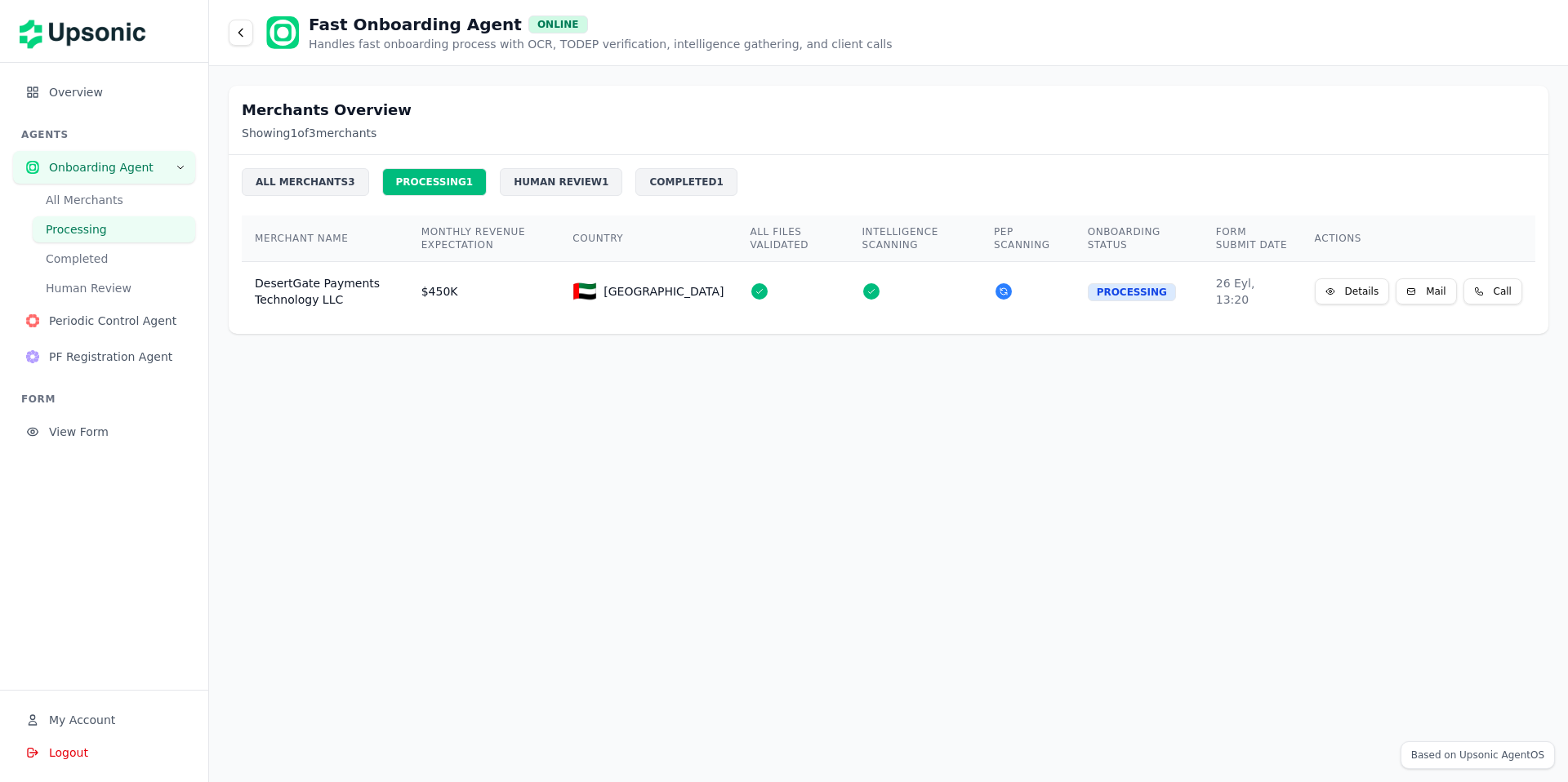
click at [102, 271] on button "Completed" at bounding box center [114, 259] width 162 height 26
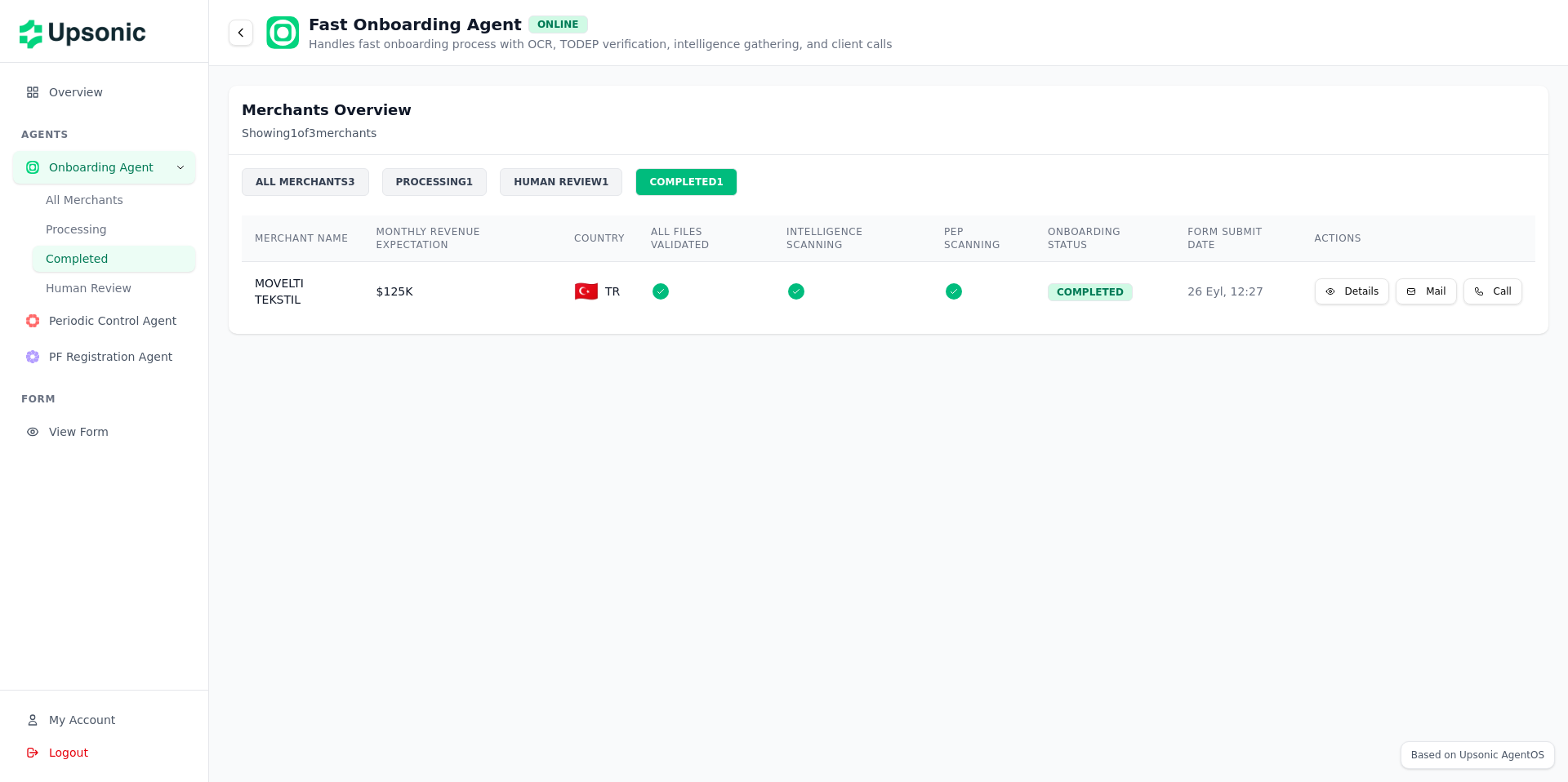
click at [114, 292] on button "Human Review" at bounding box center [114, 288] width 162 height 26
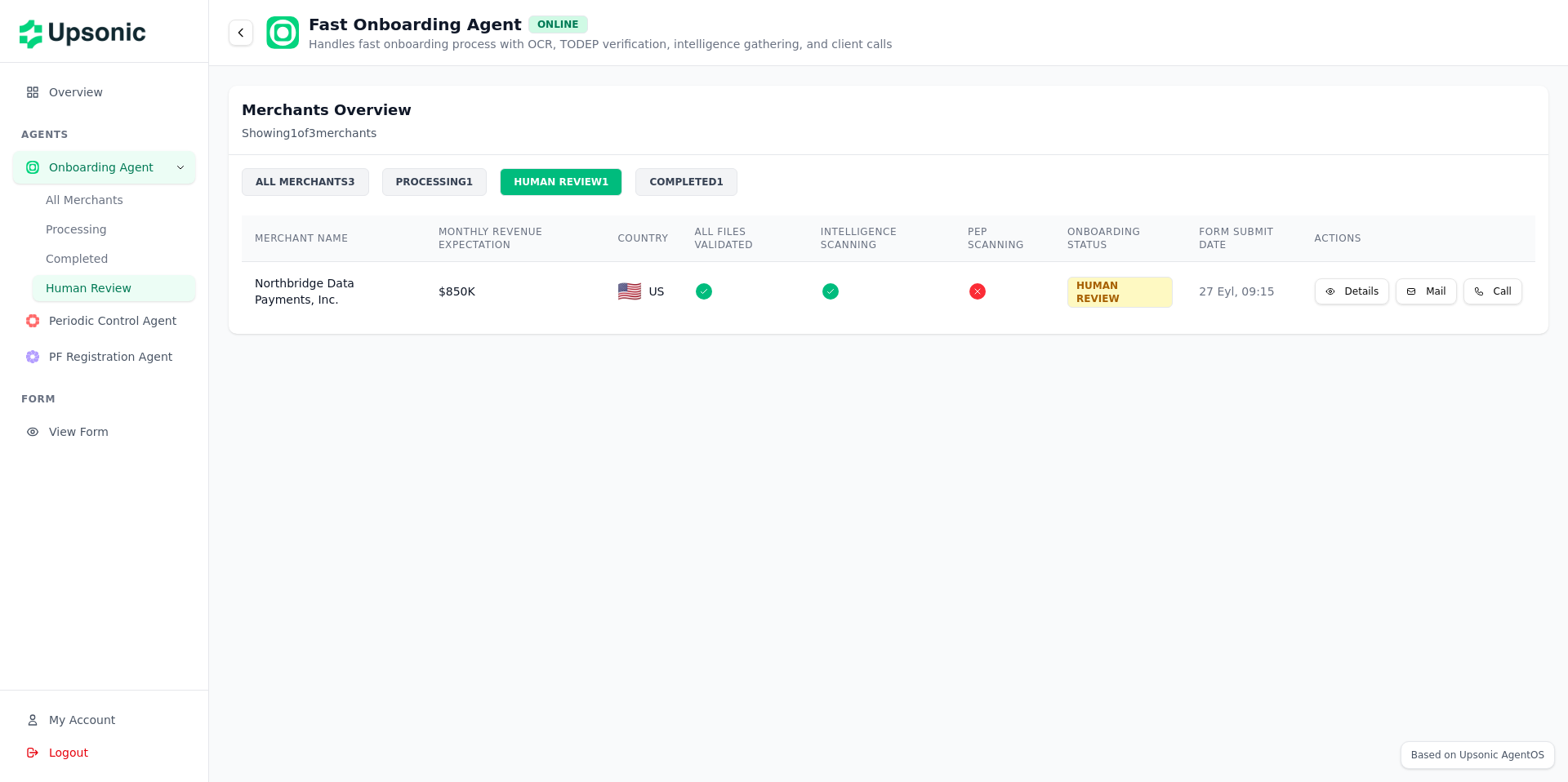
click at [106, 318] on span "Periodic Control Agent" at bounding box center [115, 320] width 133 height 16
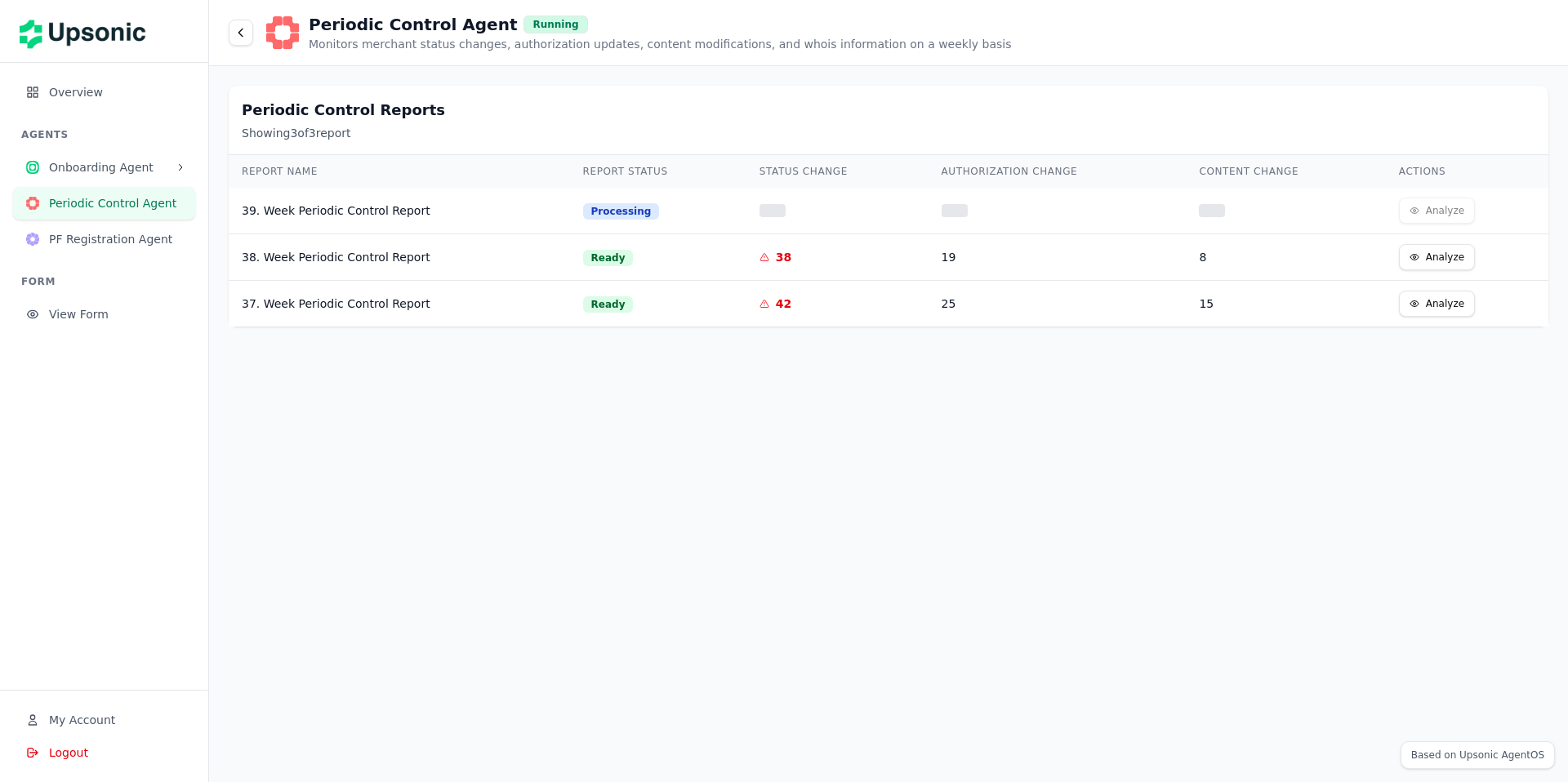
click at [138, 245] on span "PF Registration Agent" at bounding box center [115, 239] width 133 height 16
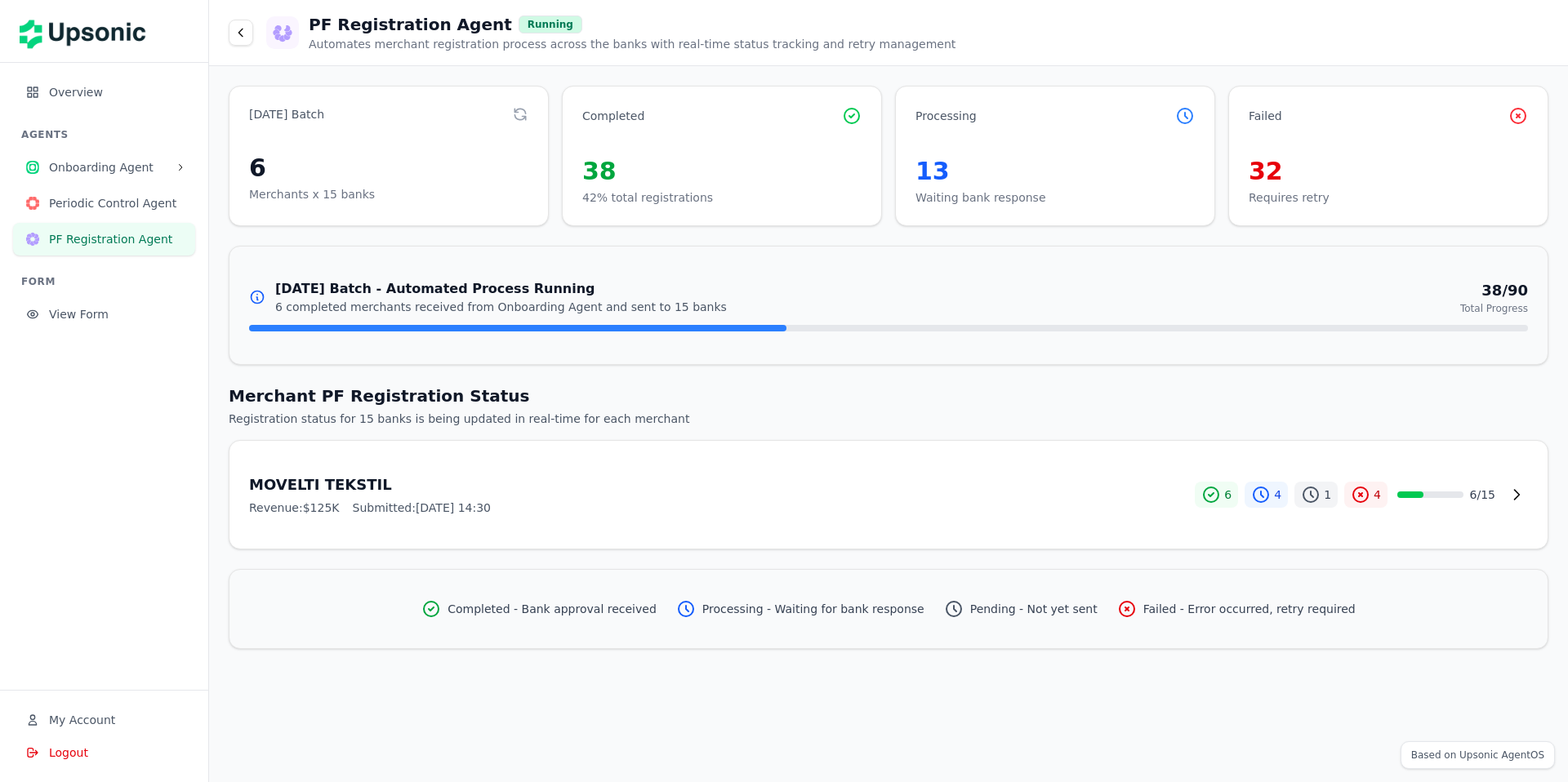
click at [491, 300] on p "6 completed merchants received from Onboarding Agent and sent to 15 banks" at bounding box center [500, 306] width 452 height 16
click at [670, 157] on div "38" at bounding box center [722, 172] width 279 height 29
click at [516, 112] on icon at bounding box center [519, 114] width 10 height 10
click at [239, 34] on icon at bounding box center [240, 32] width 13 height 13
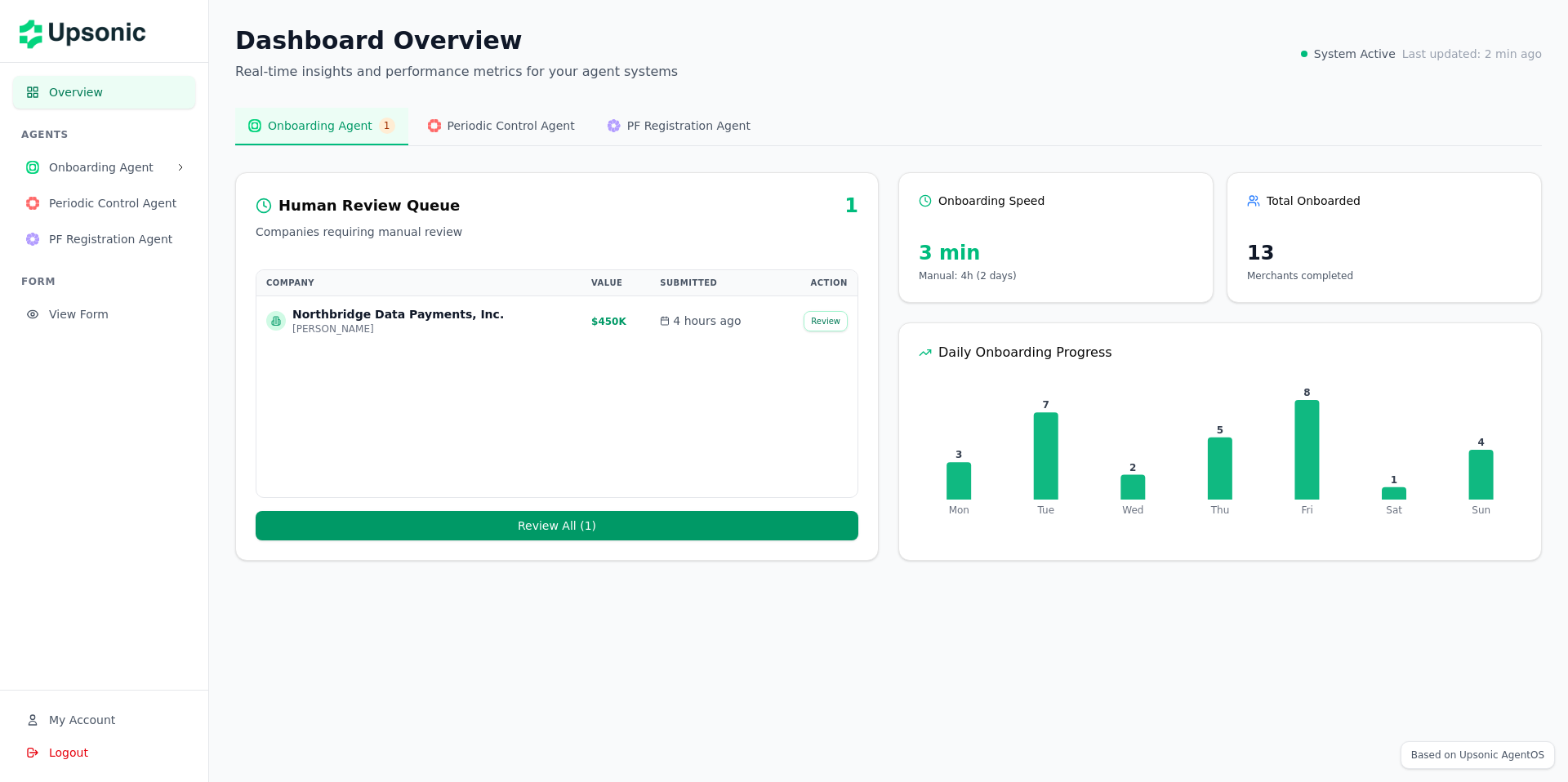
click at [1442, 50] on span "Last updated: 2 min ago" at bounding box center [1472, 54] width 140 height 16
click at [1372, 50] on span "System Active" at bounding box center [1355, 54] width 82 height 16
click at [601, 522] on button "Review All ( 1 )" at bounding box center [557, 526] width 603 height 29
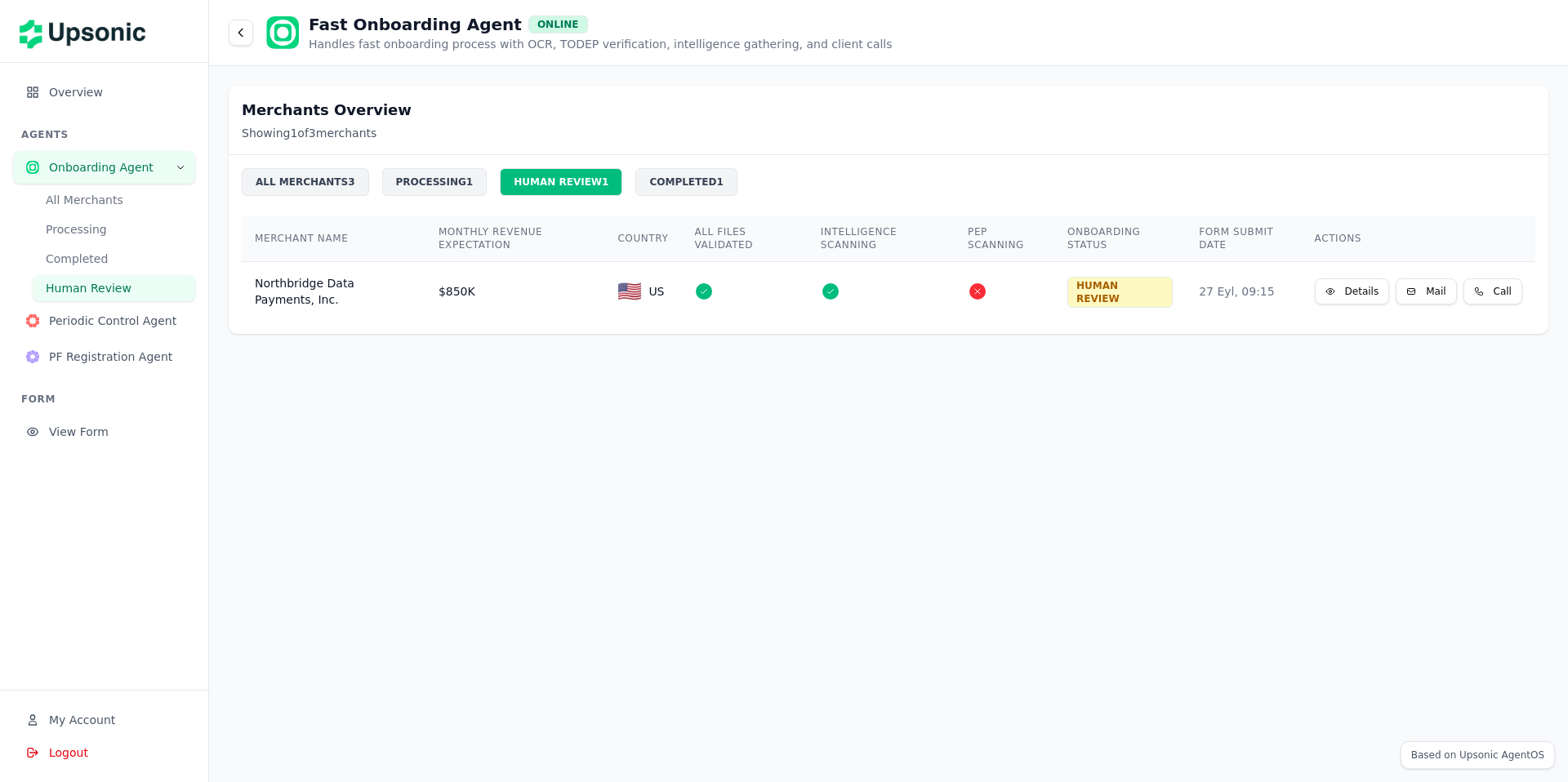
click at [711, 290] on div at bounding box center [704, 291] width 20 height 20
click at [1103, 293] on div "HUMAN REVIEW" at bounding box center [1120, 292] width 105 height 31
click at [1425, 292] on button "Mail" at bounding box center [1425, 291] width 61 height 26
click at [104, 406] on div "FORM View Form" at bounding box center [103, 420] width 182 height 55
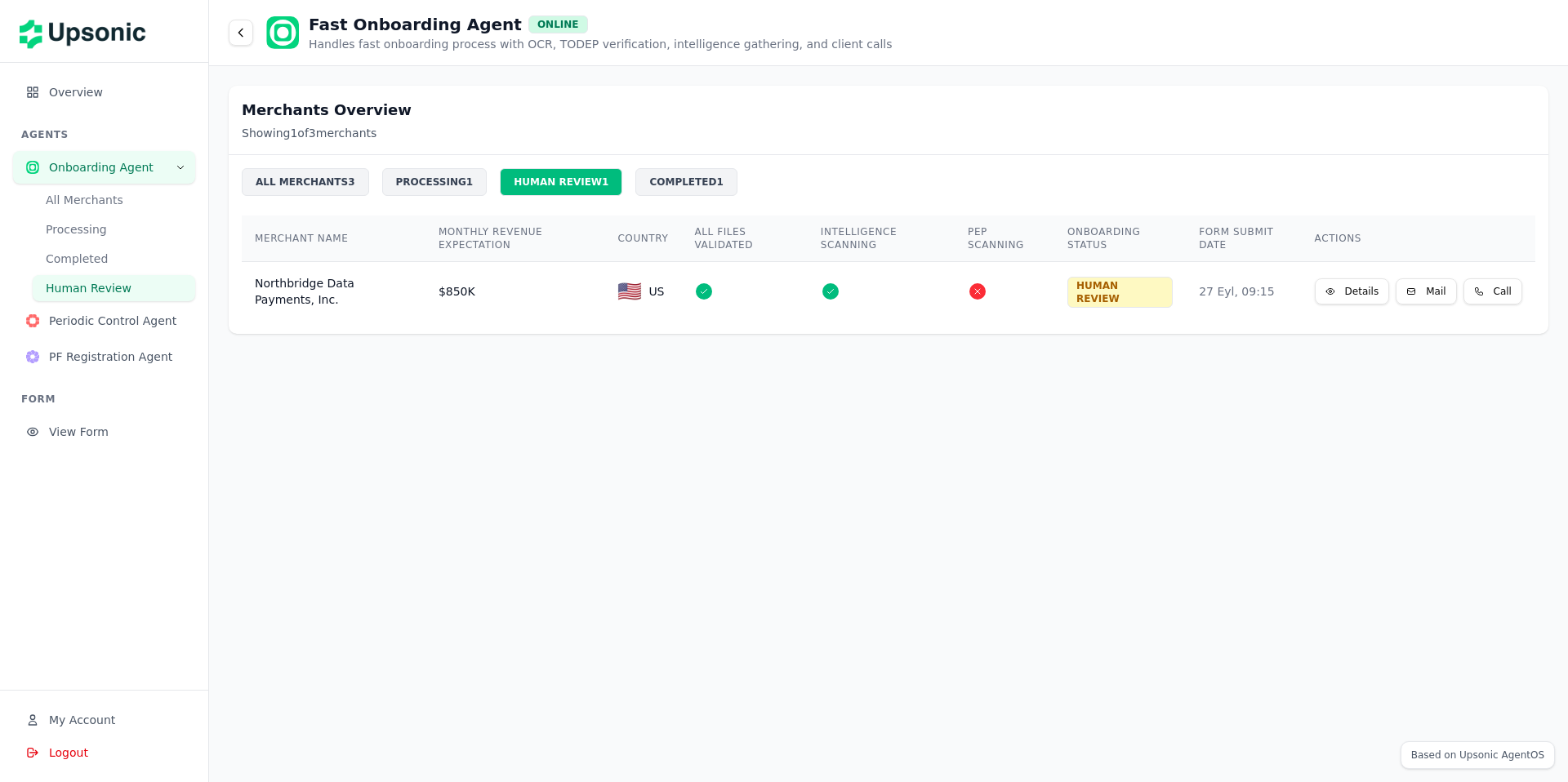
click at [97, 421] on button "View Form" at bounding box center [103, 432] width 182 height 32
click at [83, 721] on span "My Account" at bounding box center [81, 720] width 66 height 16
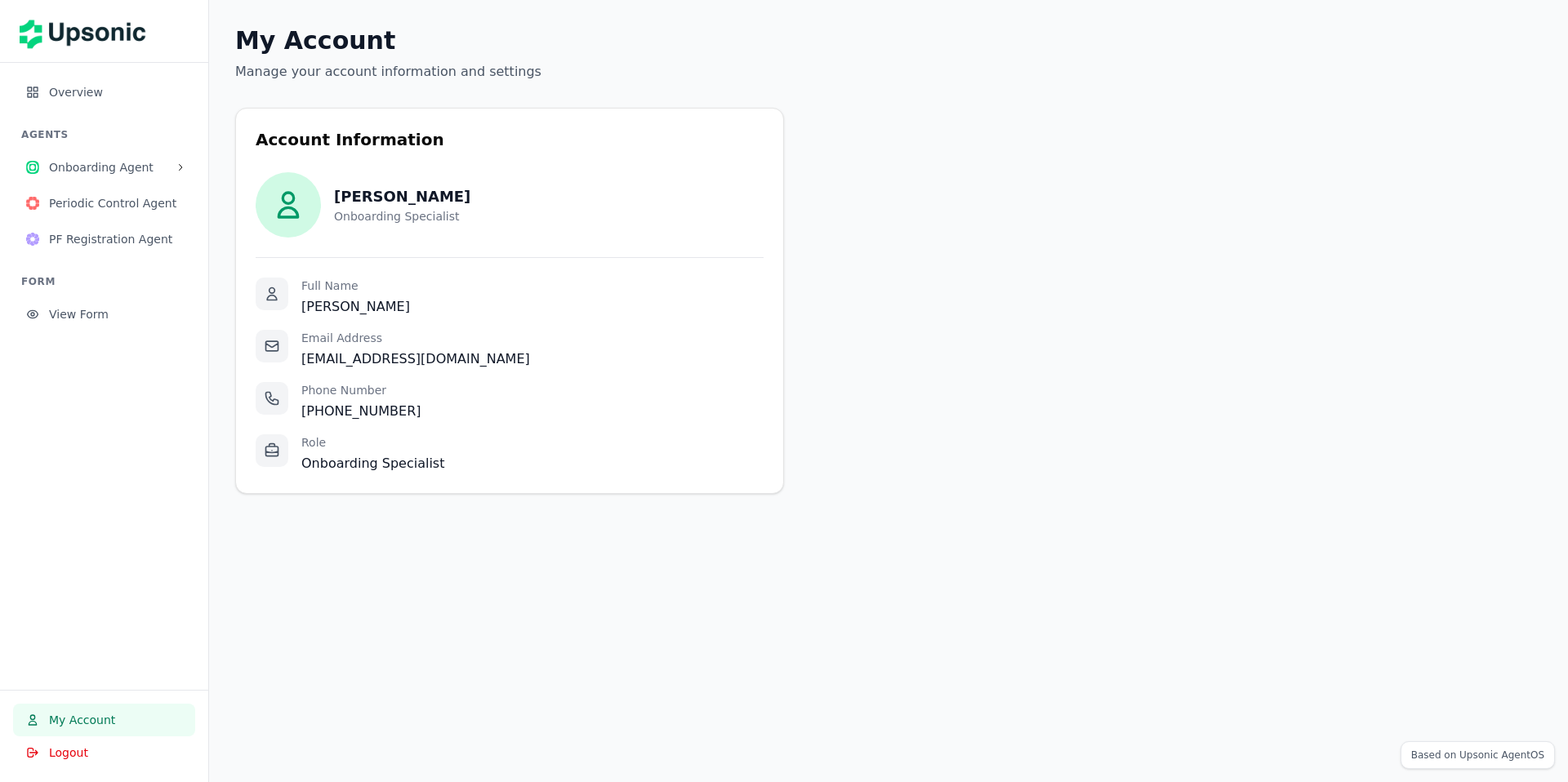
click at [312, 200] on div at bounding box center [288, 205] width 66 height 66
click at [290, 196] on icon at bounding box center [288, 205] width 32 height 32
click at [337, 265] on div "Sarah Johnson Onboarding Specialist Full Name Sarah Johnson Email Address sales…" at bounding box center [509, 323] width 547 height 301
click at [80, 763] on button "Logout" at bounding box center [103, 753] width 182 height 32
